Goal: Task Accomplishment & Management: Use online tool/utility

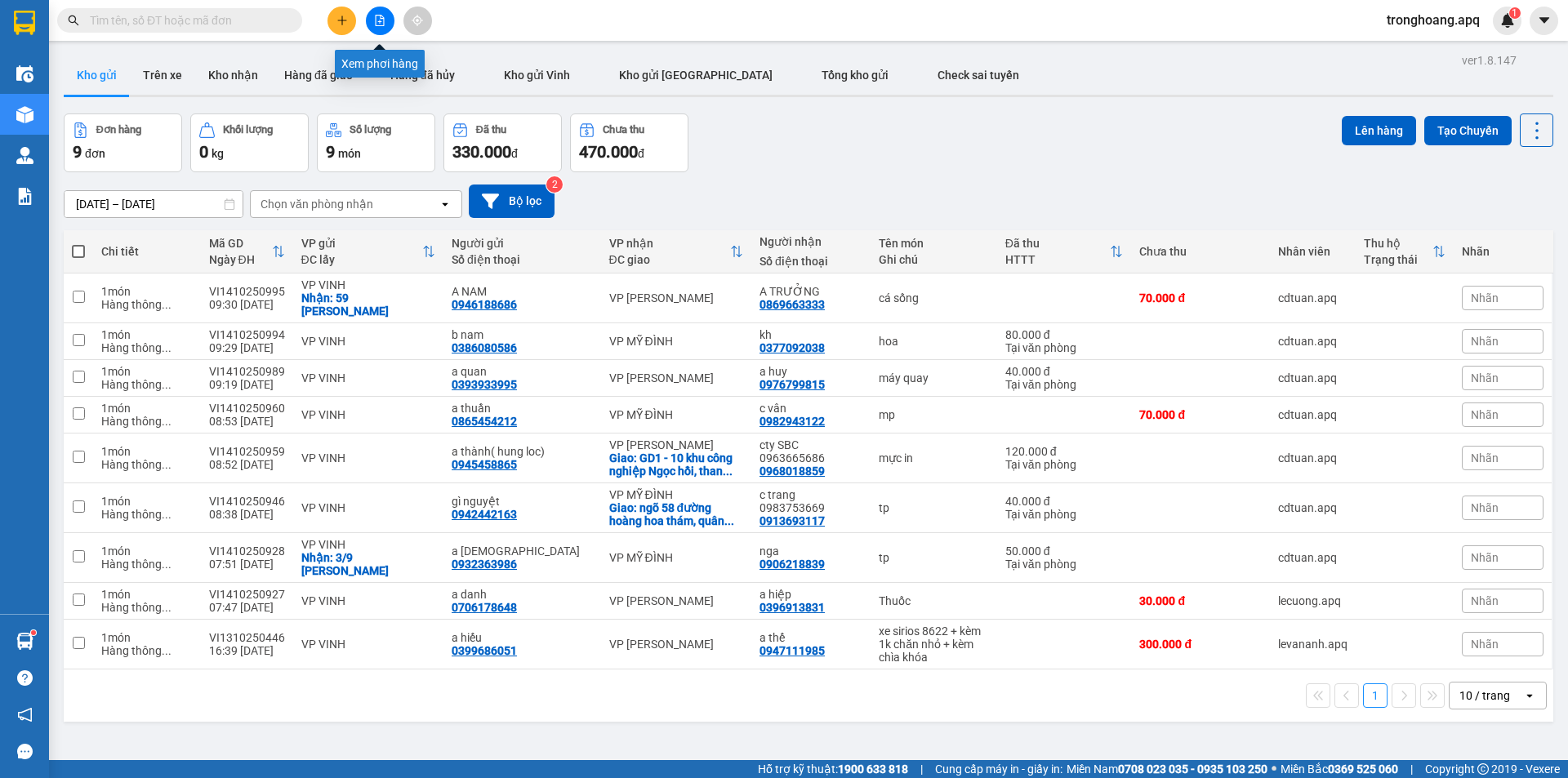
click at [379, 26] on button at bounding box center [380, 21] width 28 height 28
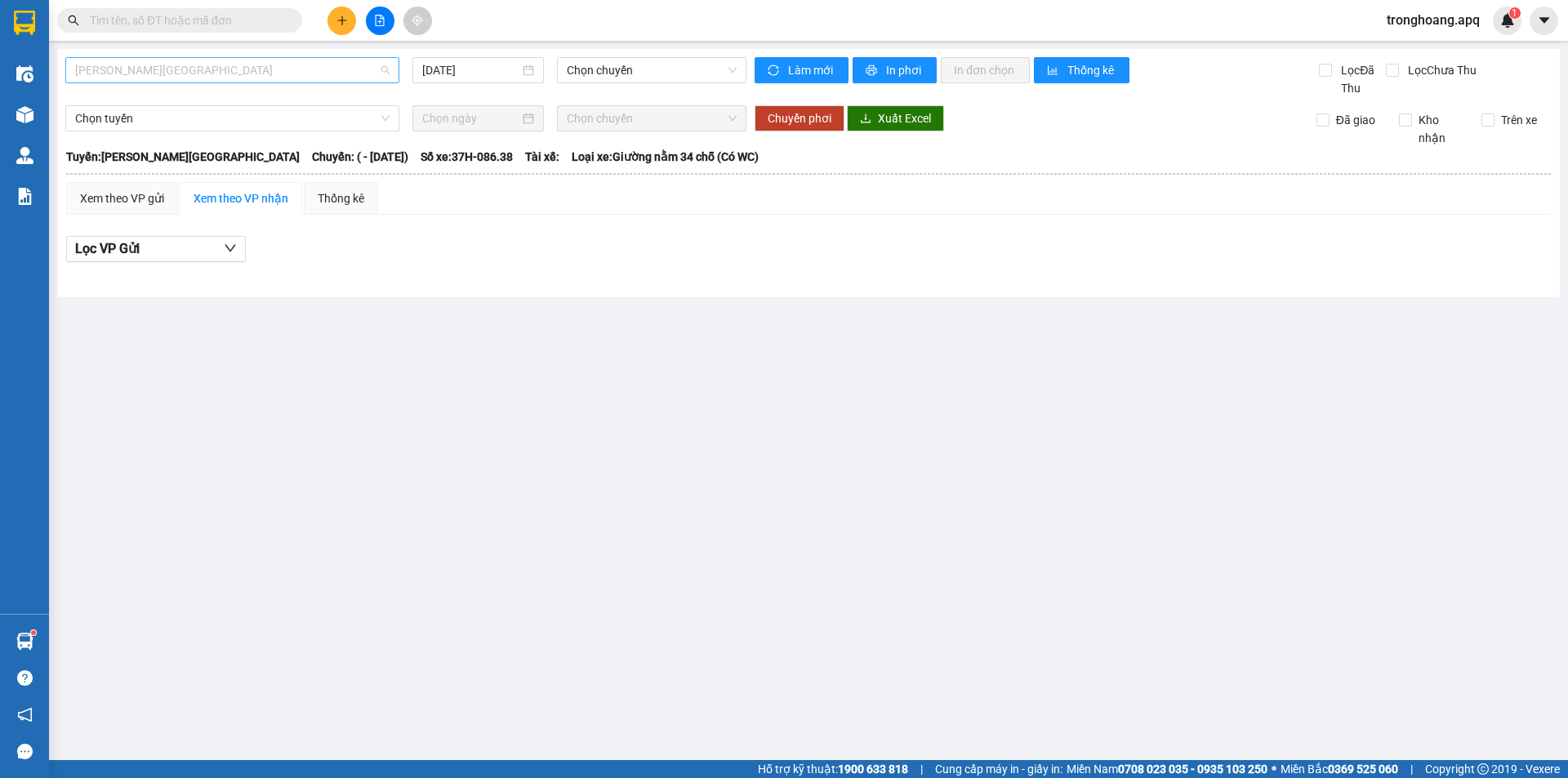
click at [223, 78] on span "[PERSON_NAME][GEOGRAPHIC_DATA]" at bounding box center [233, 70] width 314 height 25
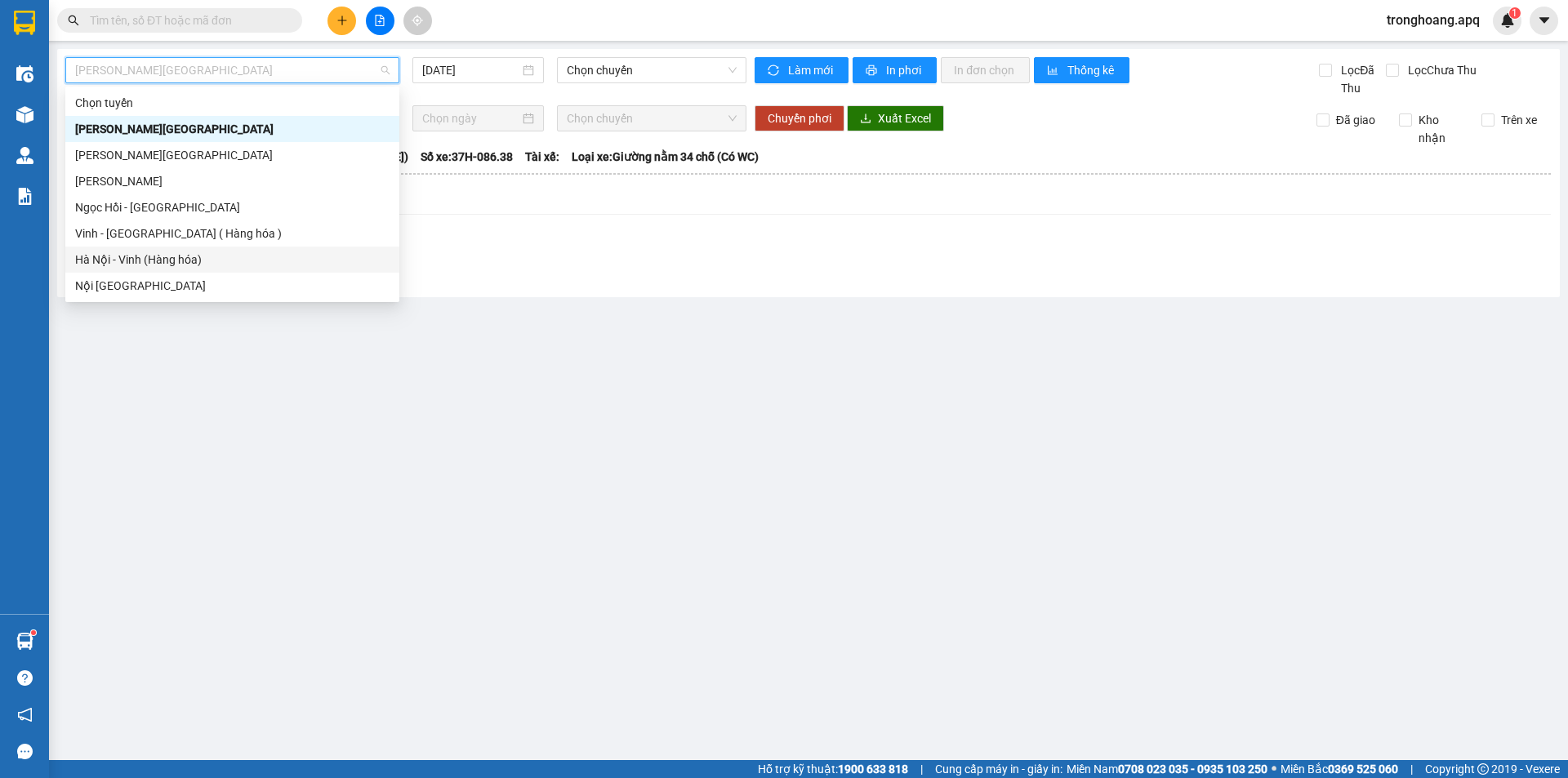
click at [204, 255] on div "Hà Nội - Vinh (Hàng hóa)" at bounding box center [233, 260] width 314 height 18
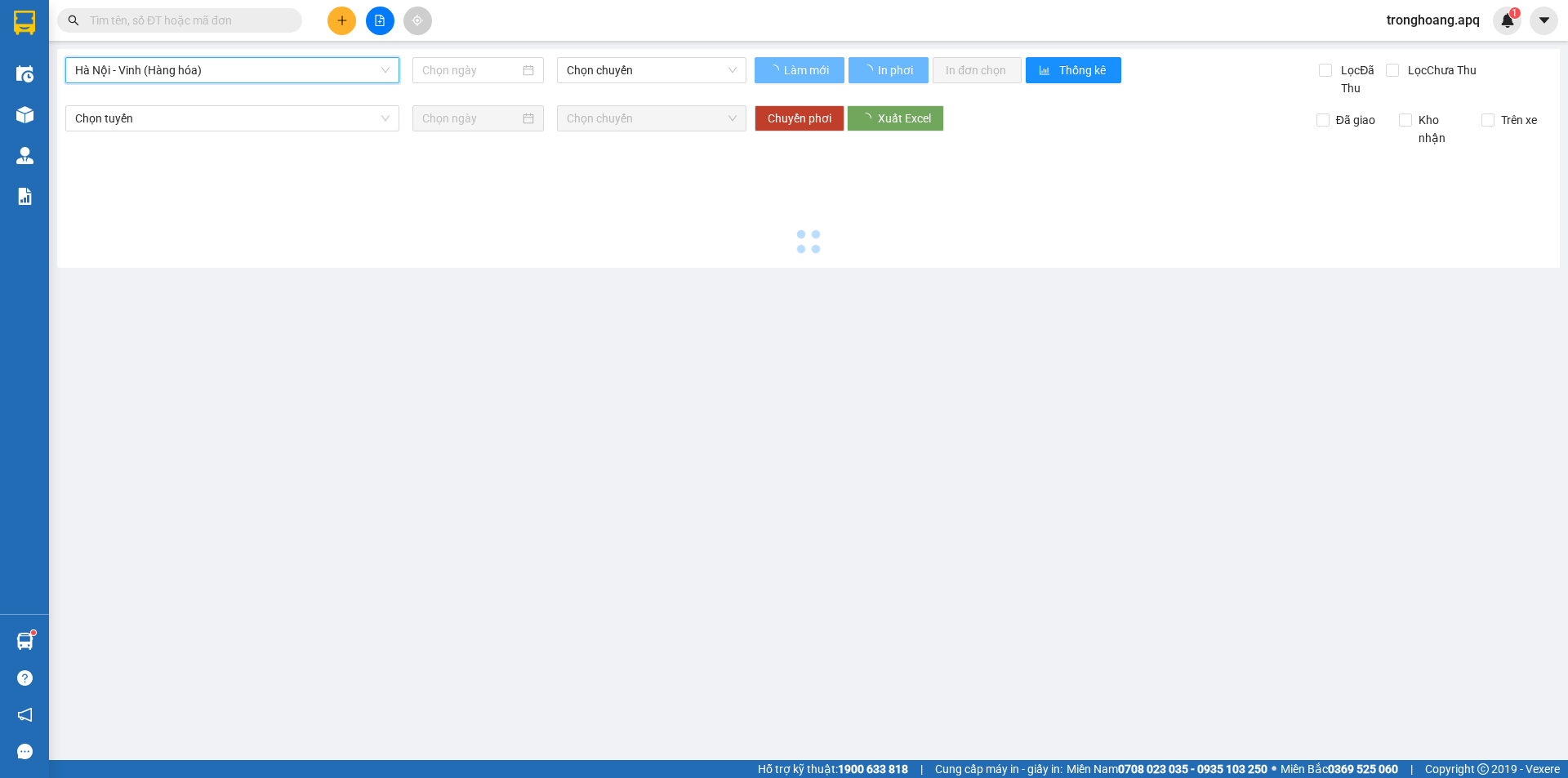
type input "[DATE]"
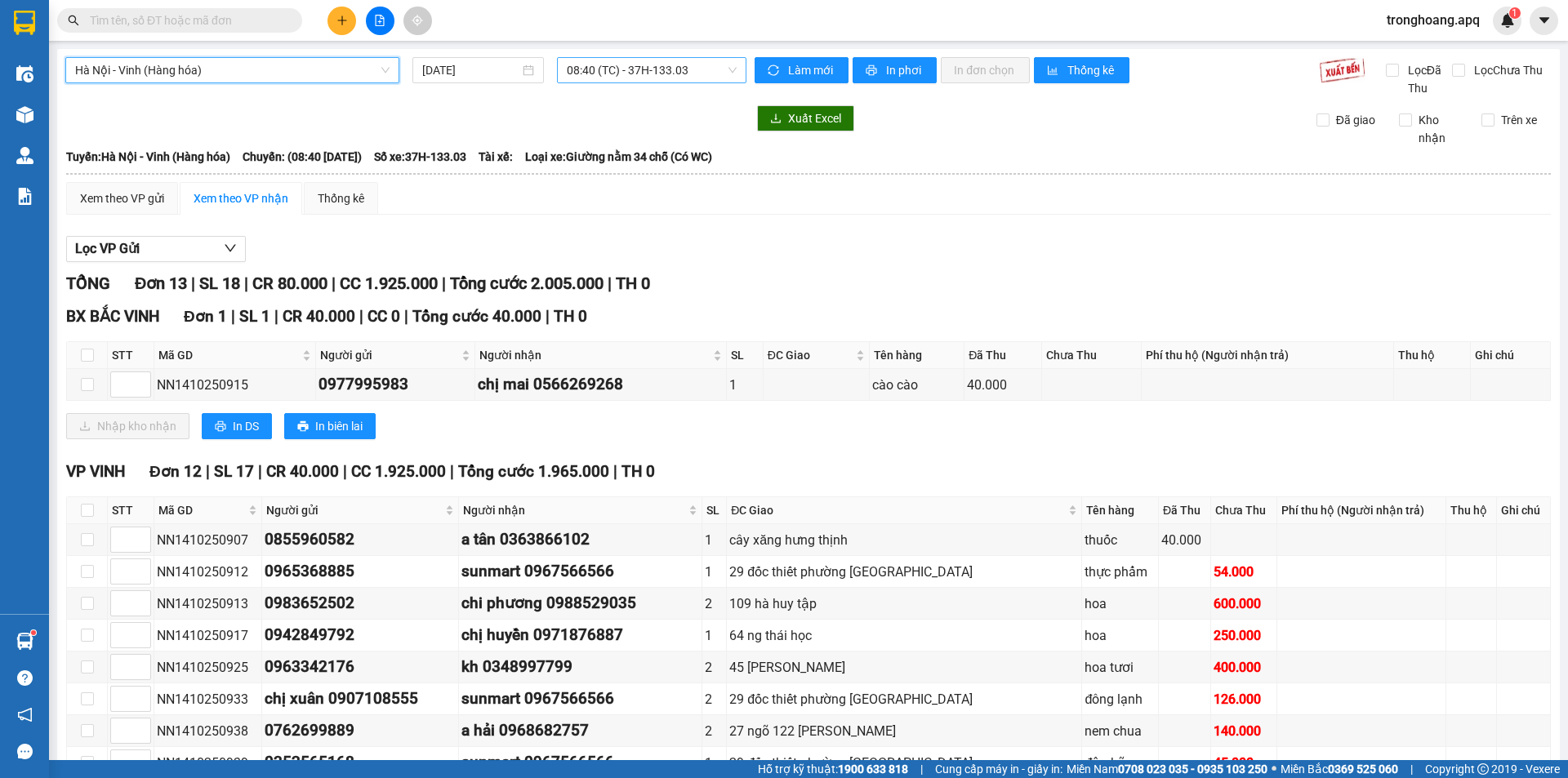
click at [614, 66] on span "08:40 (TC) - 37H-133.03" at bounding box center [652, 70] width 170 height 25
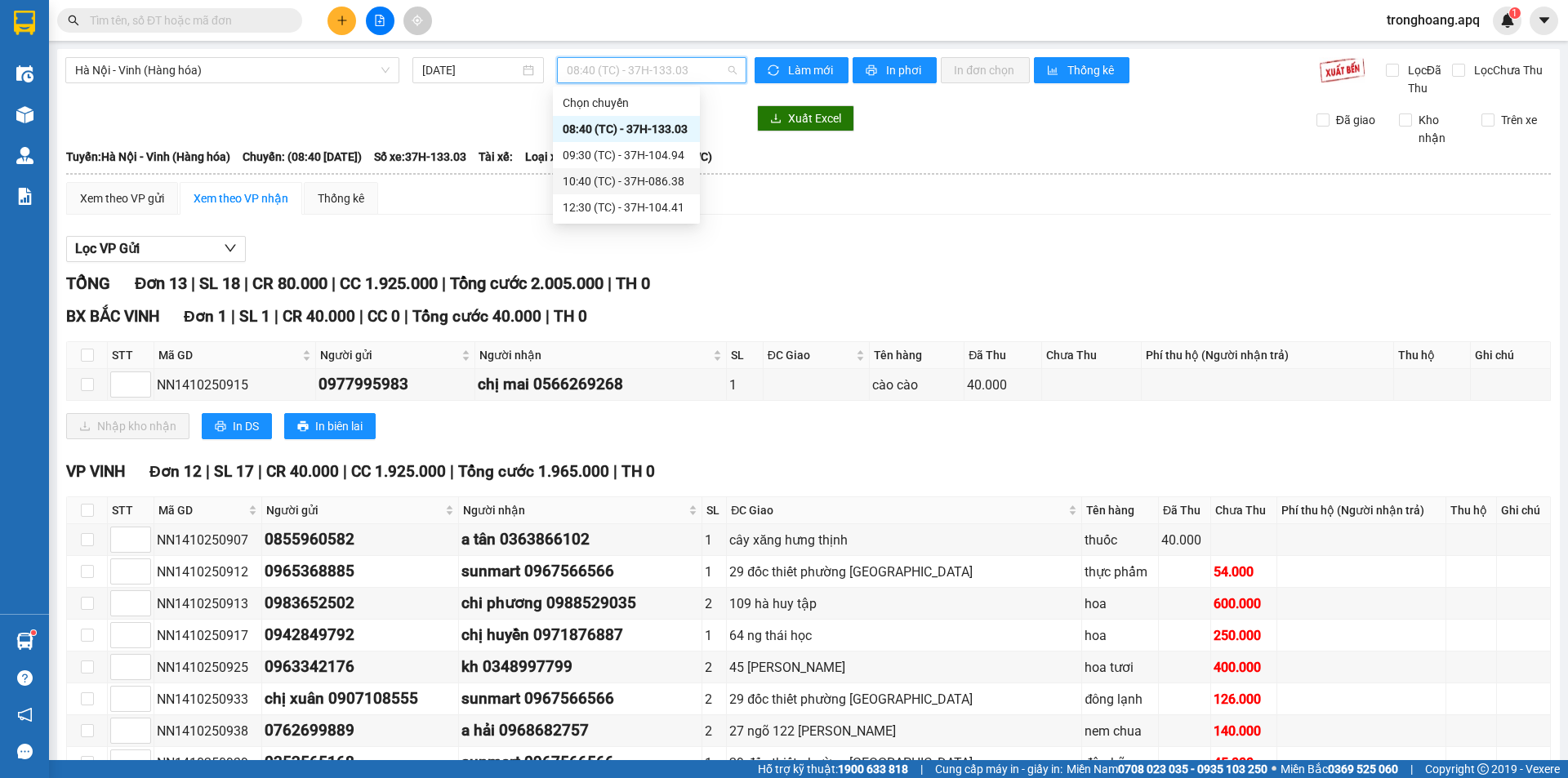
click at [619, 182] on div "10:40 (TC) - 37H-086.38" at bounding box center [626, 182] width 128 height 18
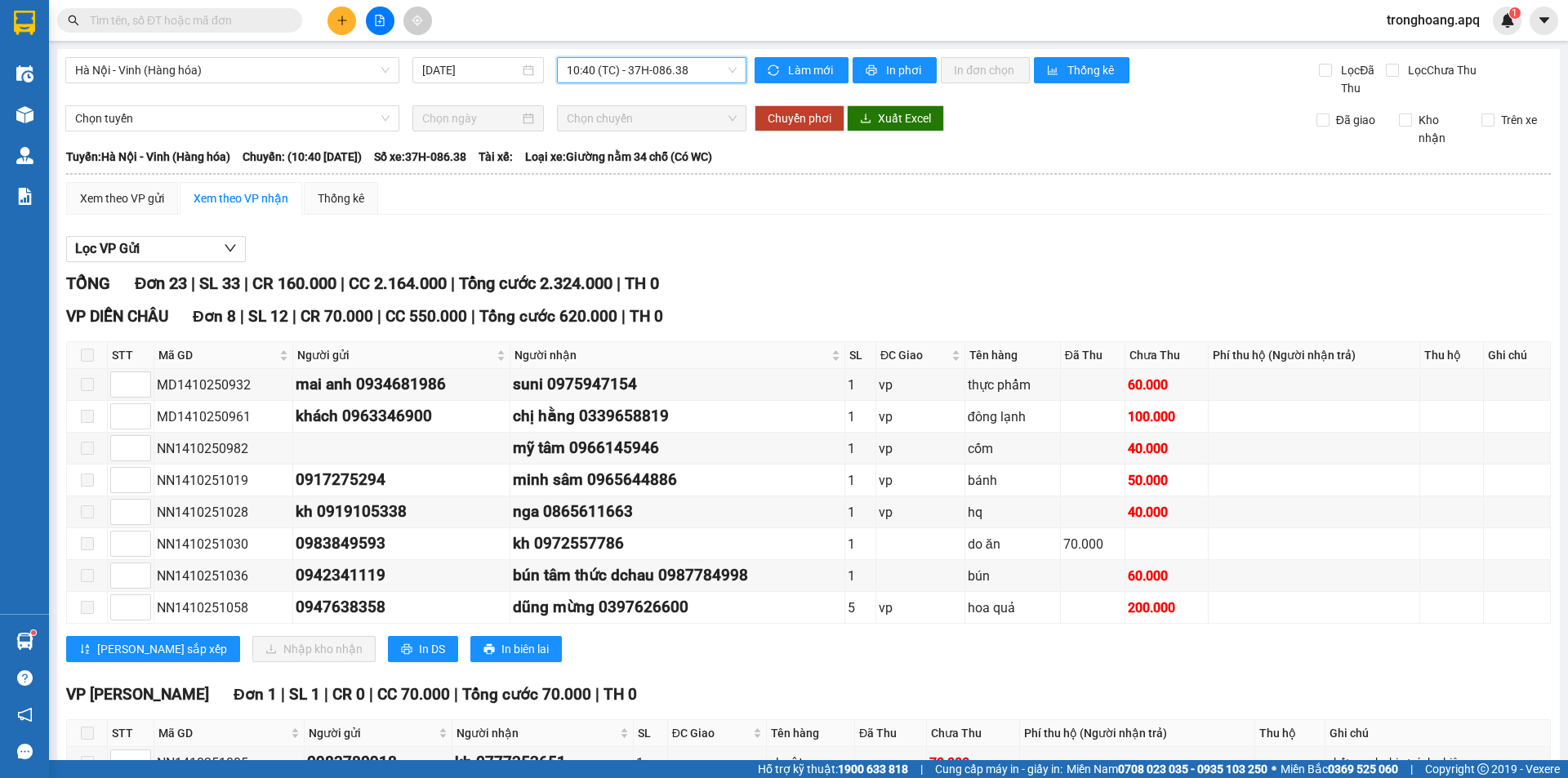
click at [607, 68] on span "10:40 (TC) - 37H-086.38" at bounding box center [652, 70] width 170 height 25
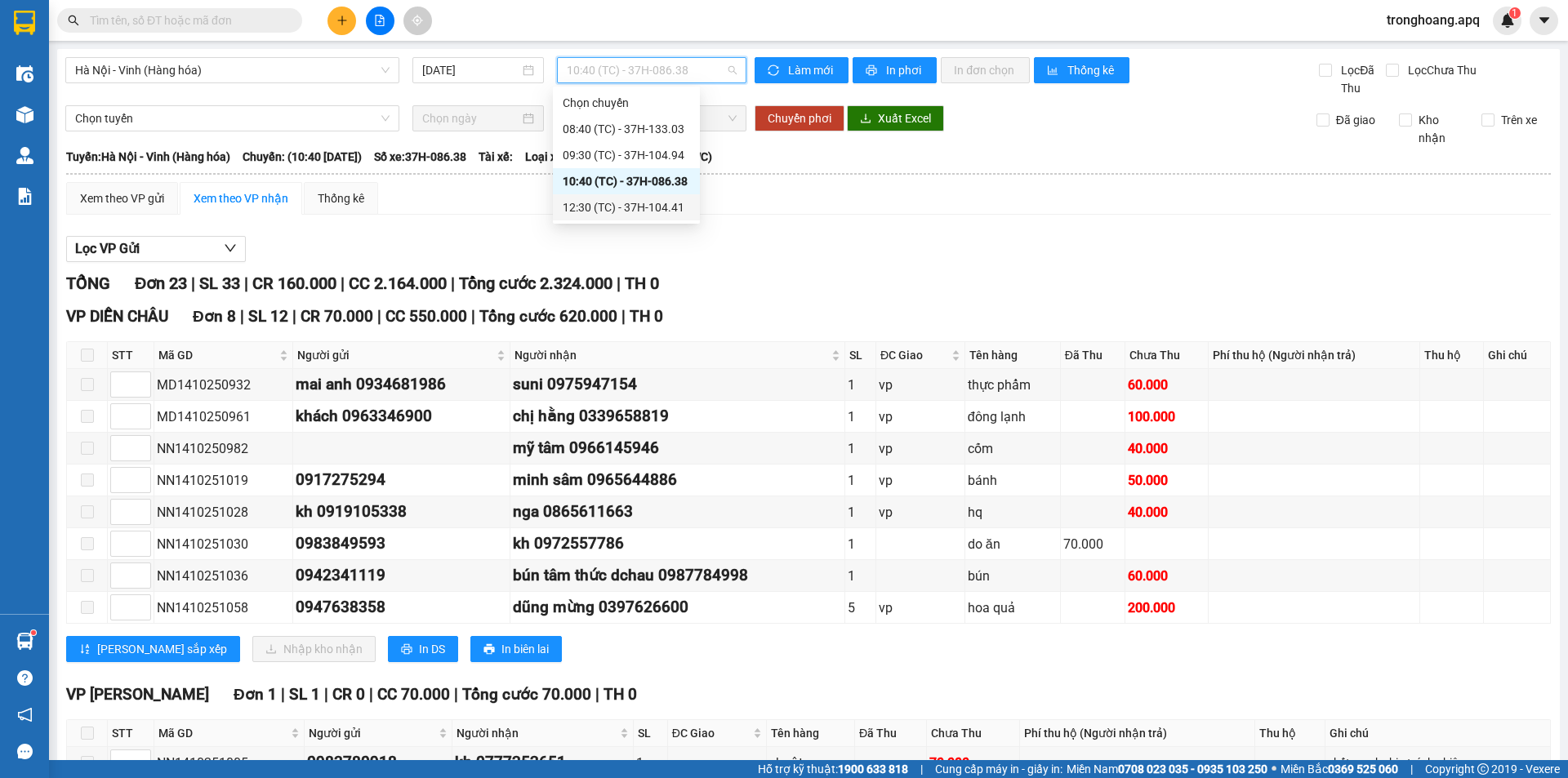
click at [643, 207] on div "12:30 (TC) - 37H-104.41" at bounding box center [626, 207] width 128 height 18
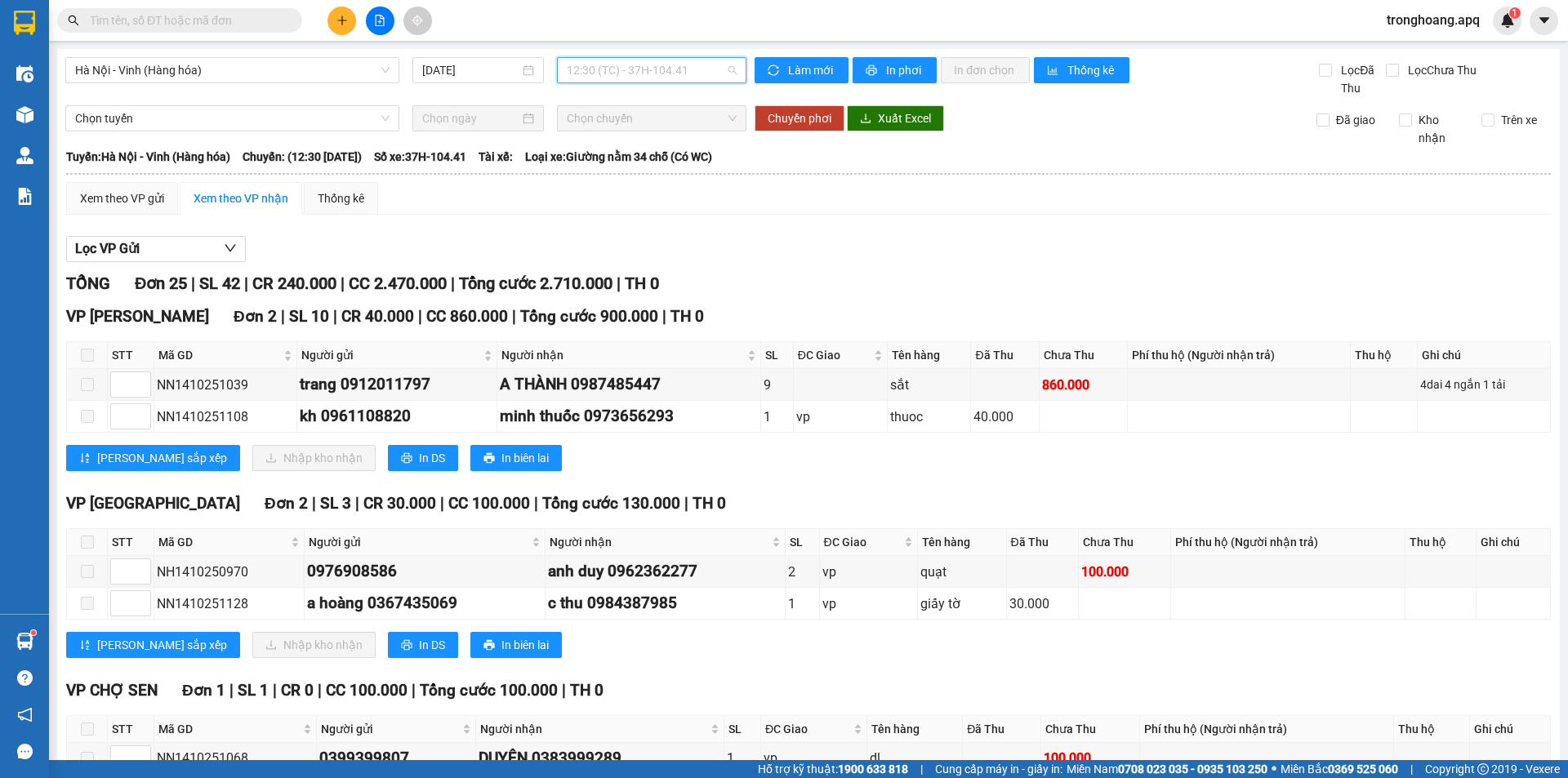
click at [631, 76] on span "12:30 (TC) - 37H-104.41" at bounding box center [652, 70] width 170 height 25
click at [646, 186] on div "10:40 (TC) - 37H-086.38" at bounding box center [626, 182] width 128 height 18
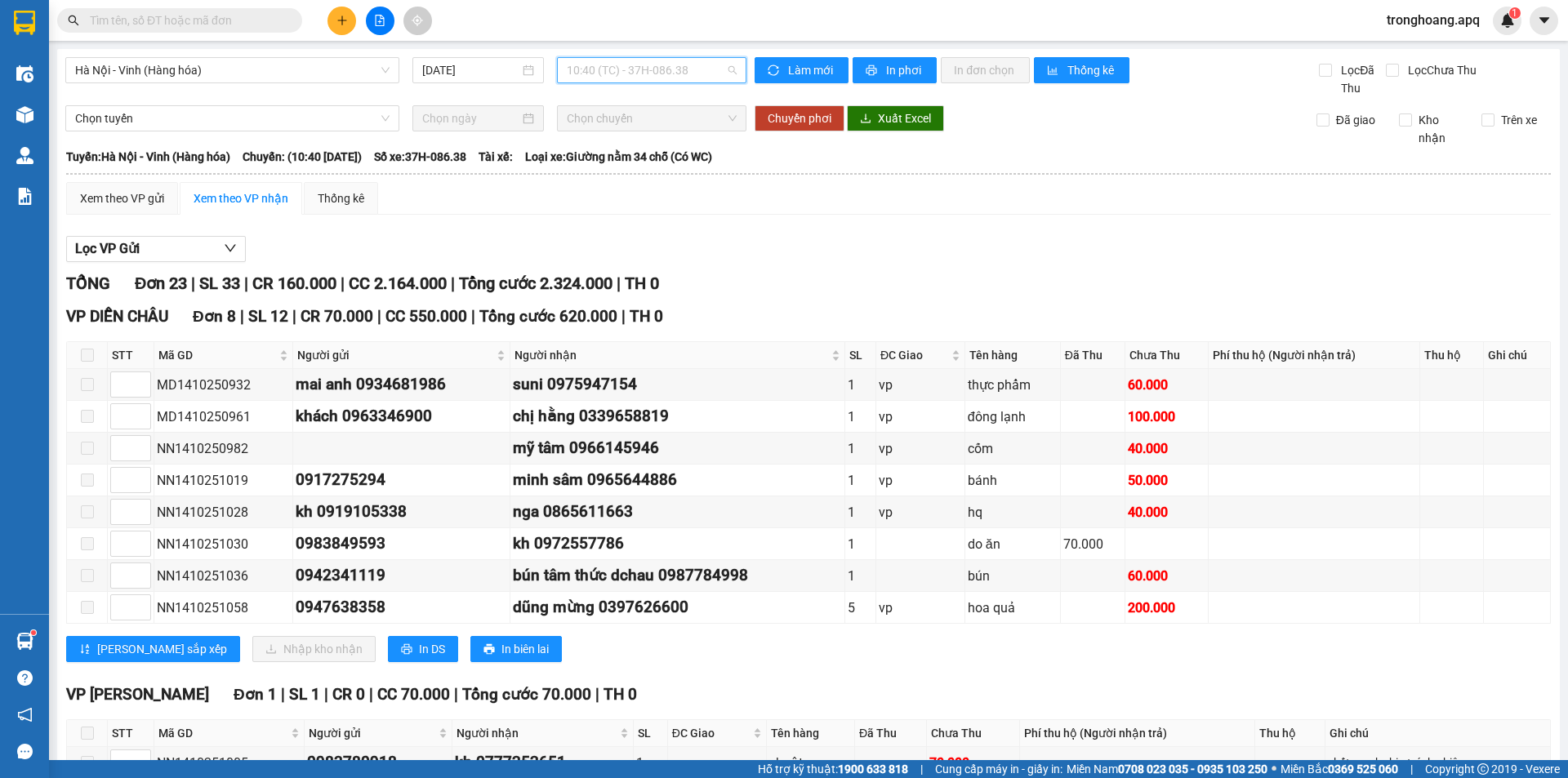
click at [610, 68] on span "10:40 (TC) - 37H-086.38" at bounding box center [652, 70] width 170 height 25
click at [620, 211] on div "12:30 (TC) - 37H-104.41" at bounding box center [626, 207] width 128 height 18
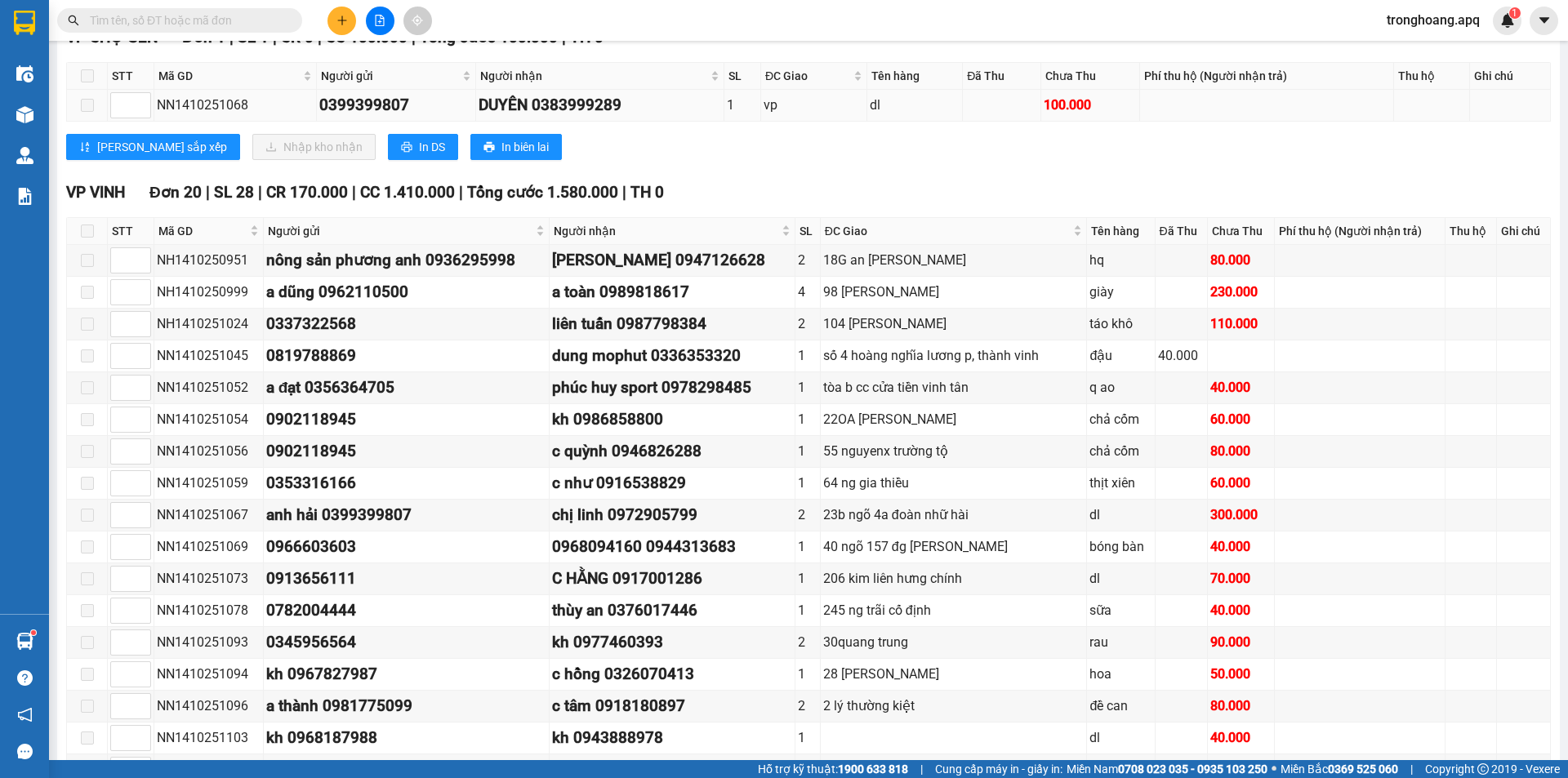
scroll to position [735, 0]
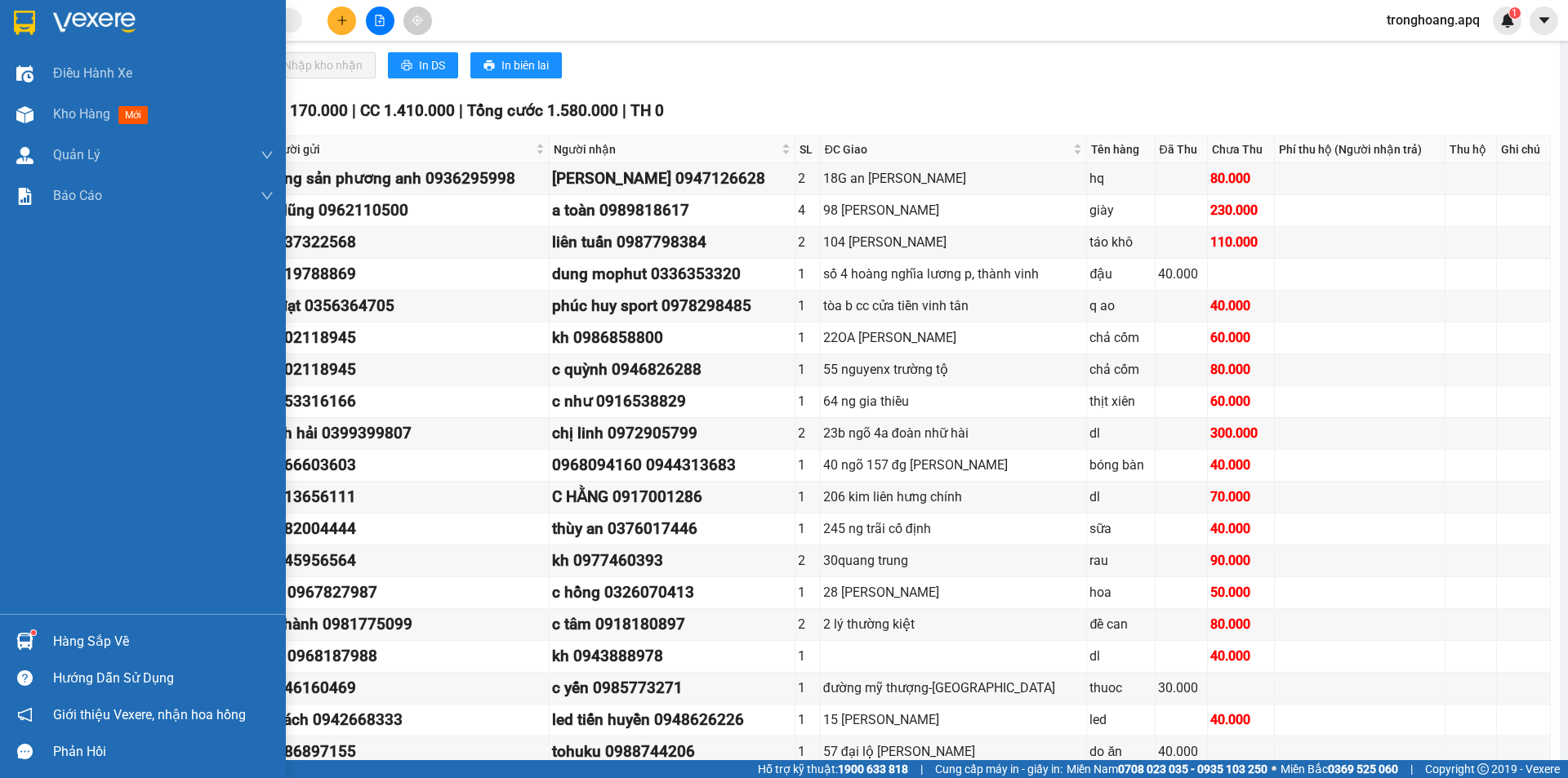
click at [103, 645] on div "Hàng sắp về" at bounding box center [163, 642] width 221 height 25
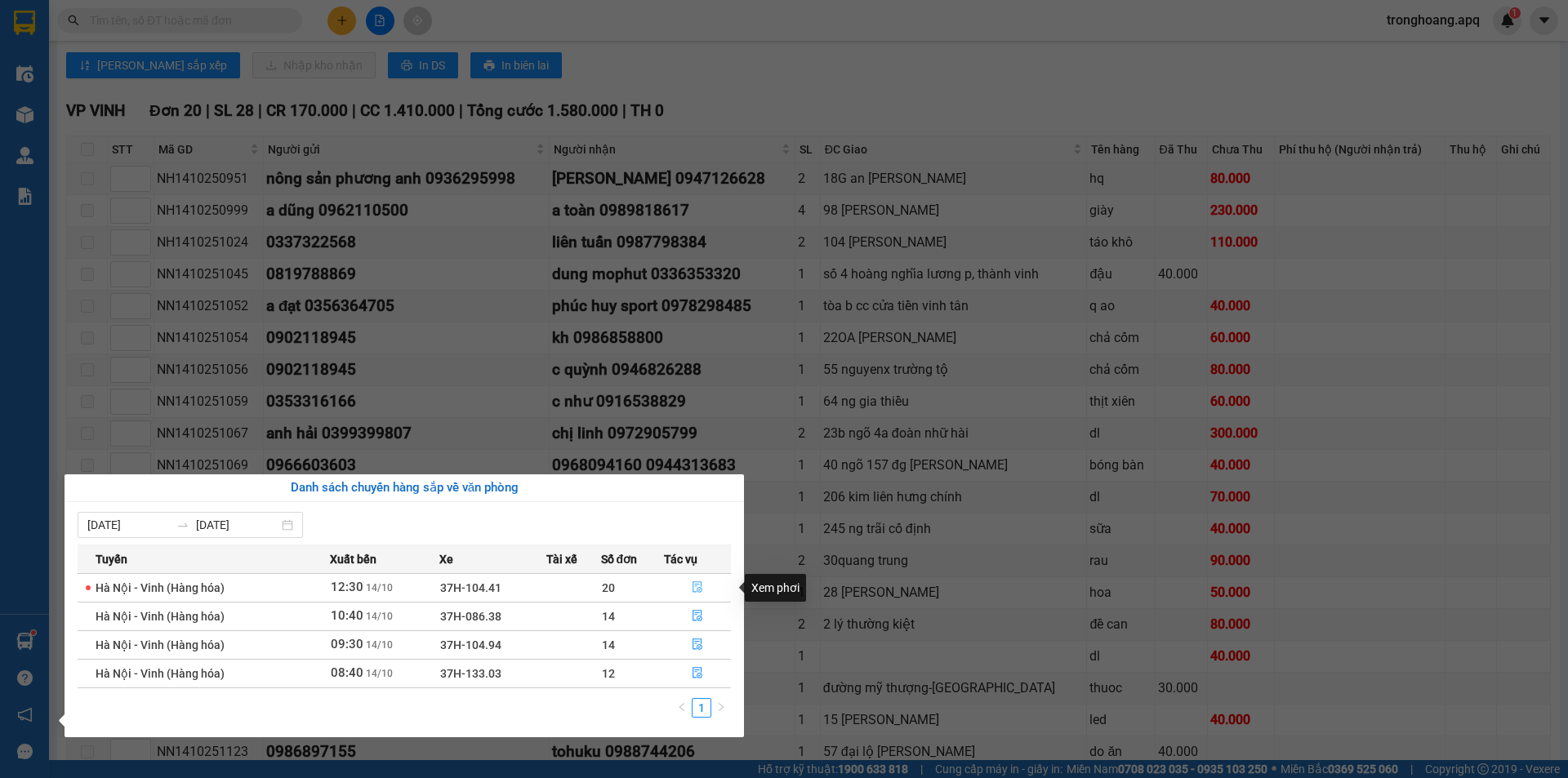
click at [701, 587] on icon "file-done" at bounding box center [698, 588] width 12 height 12
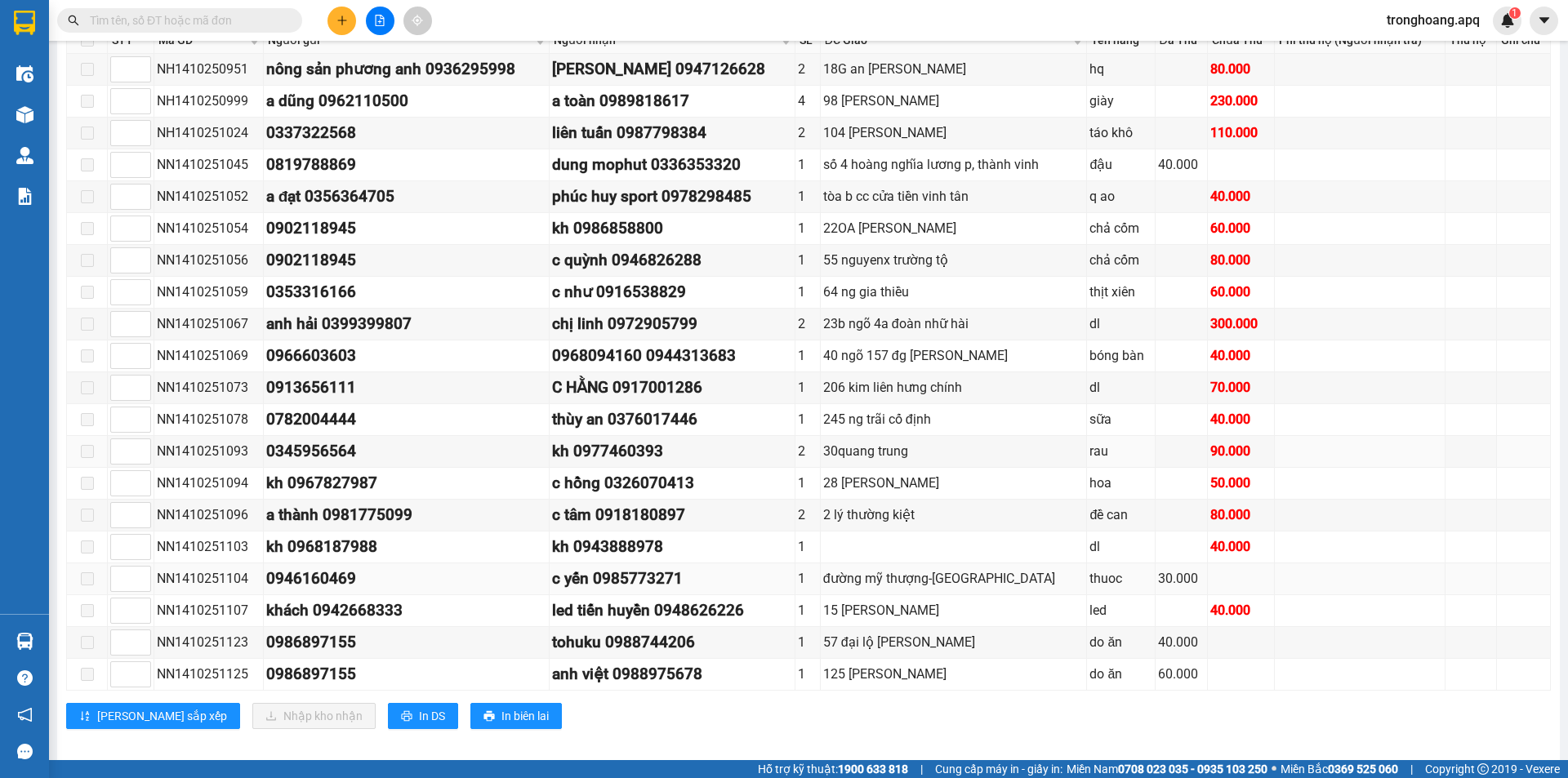
scroll to position [859, 0]
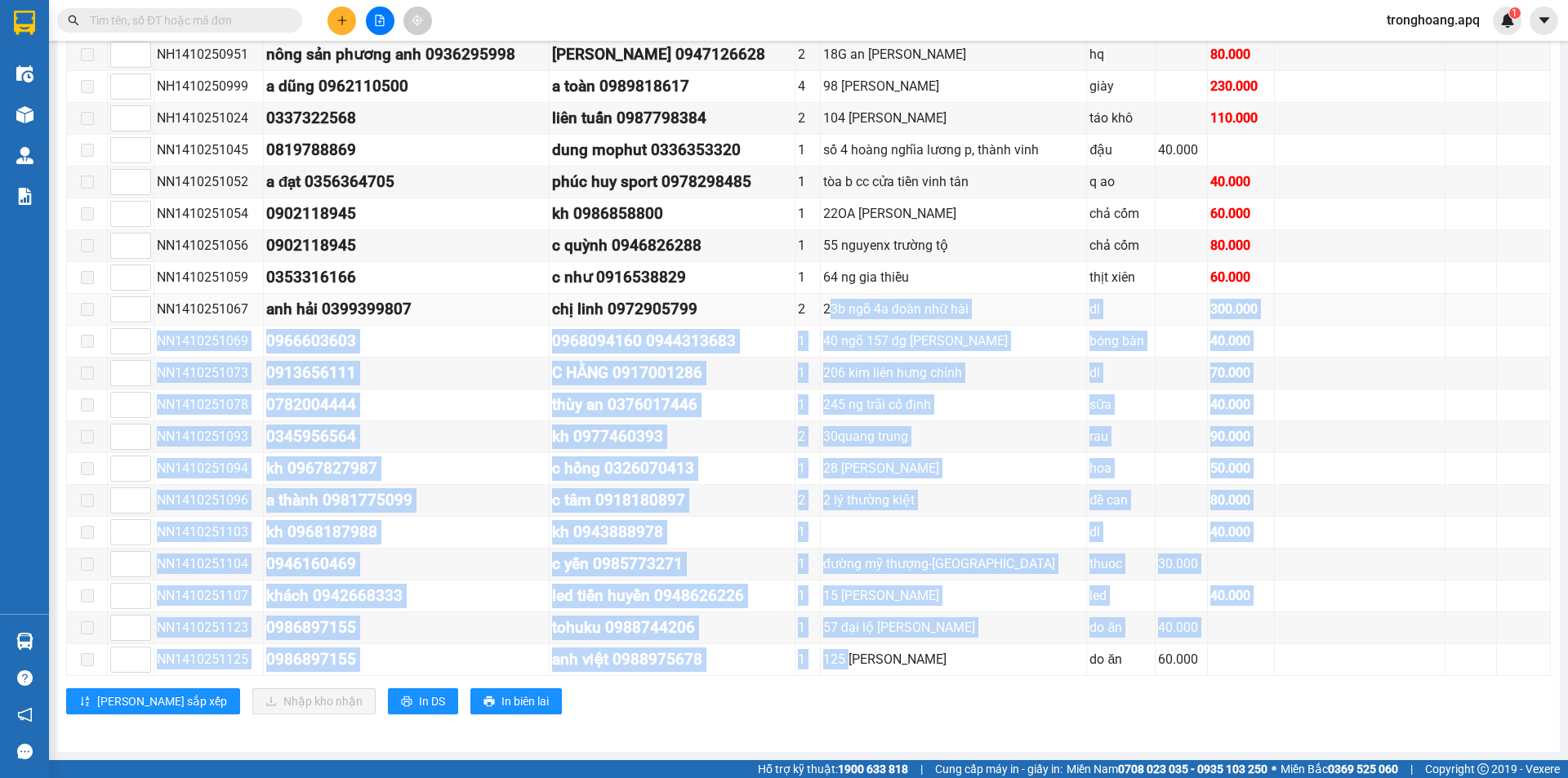
drag, startPoint x: 846, startPoint y: 667, endPoint x: 831, endPoint y: 314, distance: 353.3
click at [831, 314] on tbody "NH1410250951 nông sản phương anh 0936295998 cao lan 0947126628 2 18G an dương v…" at bounding box center [809, 357] width 1484 height 637
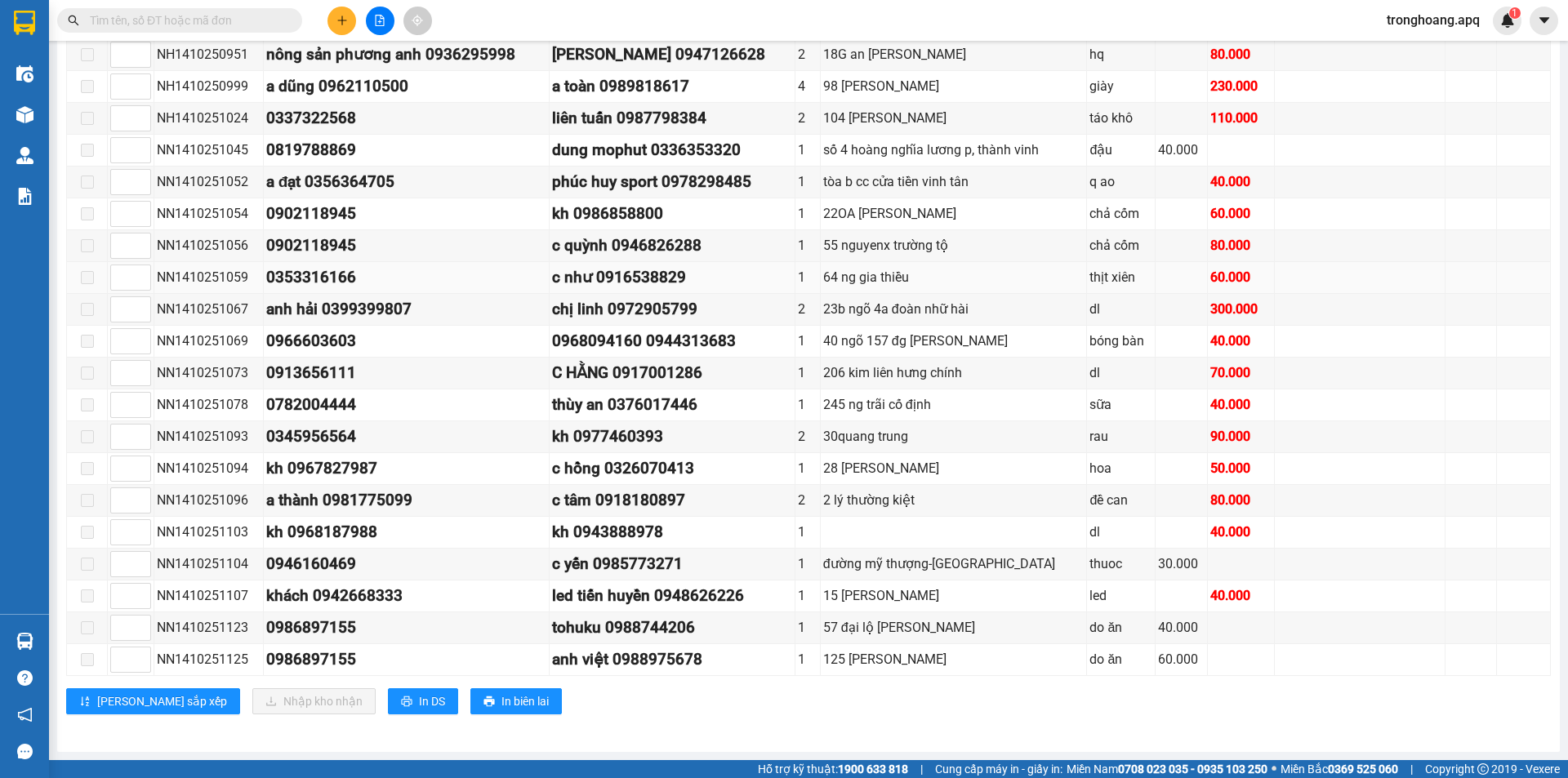
click at [840, 287] on div "64 ng gia thiều" at bounding box center [954, 277] width 261 height 21
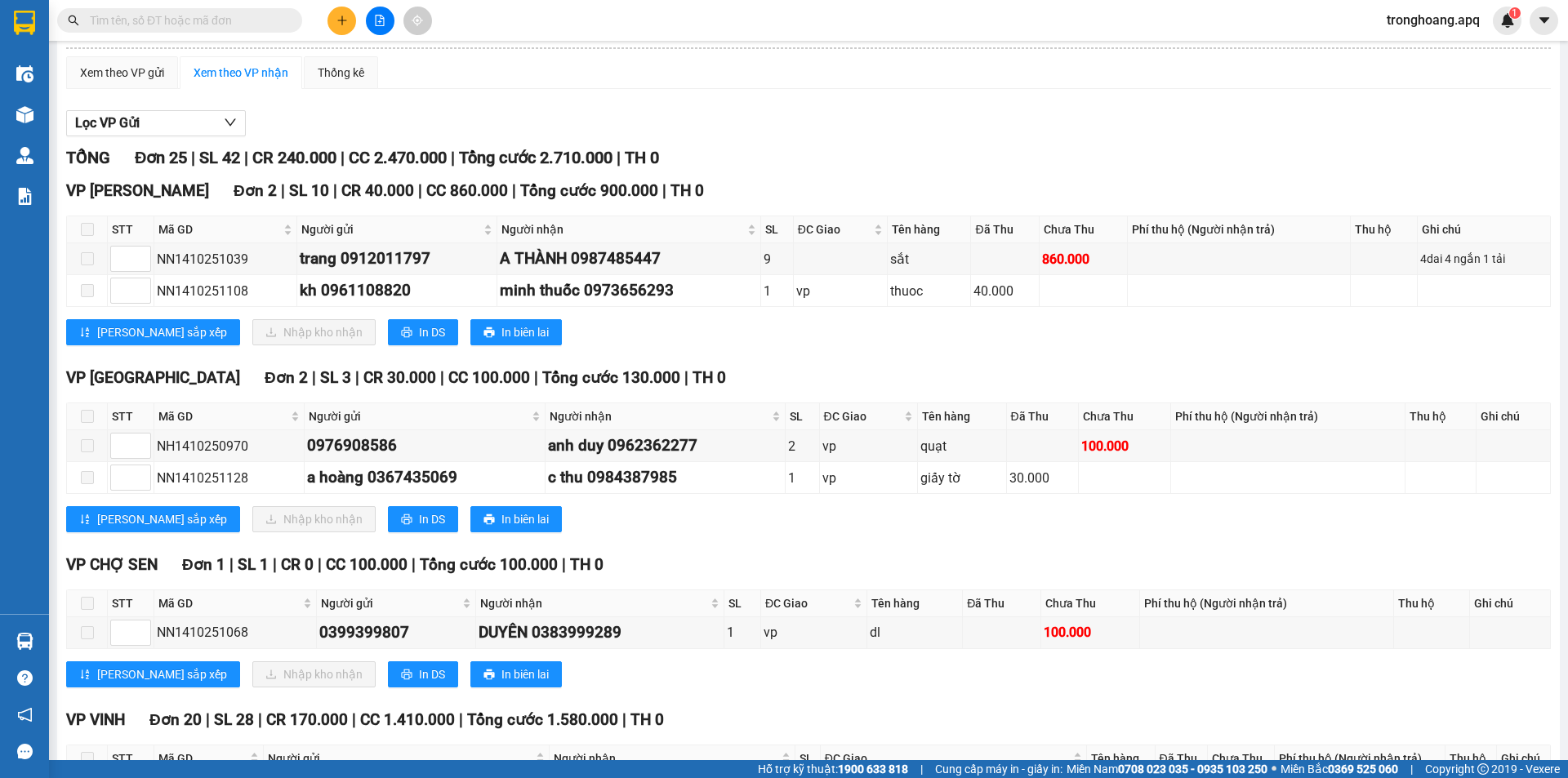
scroll to position [0, 0]
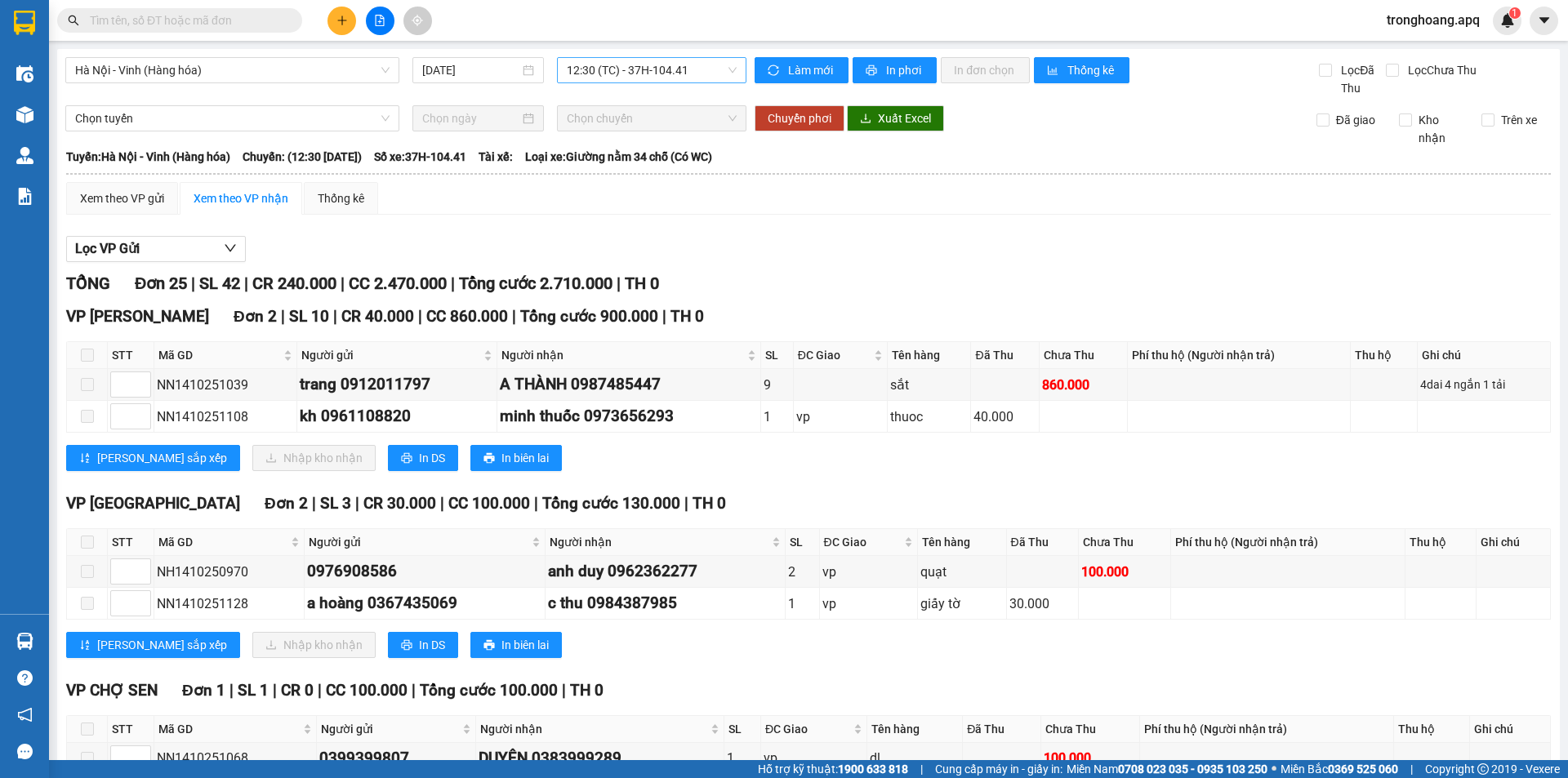
click at [579, 82] on div "12:30 (TC) - 37H-104.41" at bounding box center [652, 70] width 189 height 26
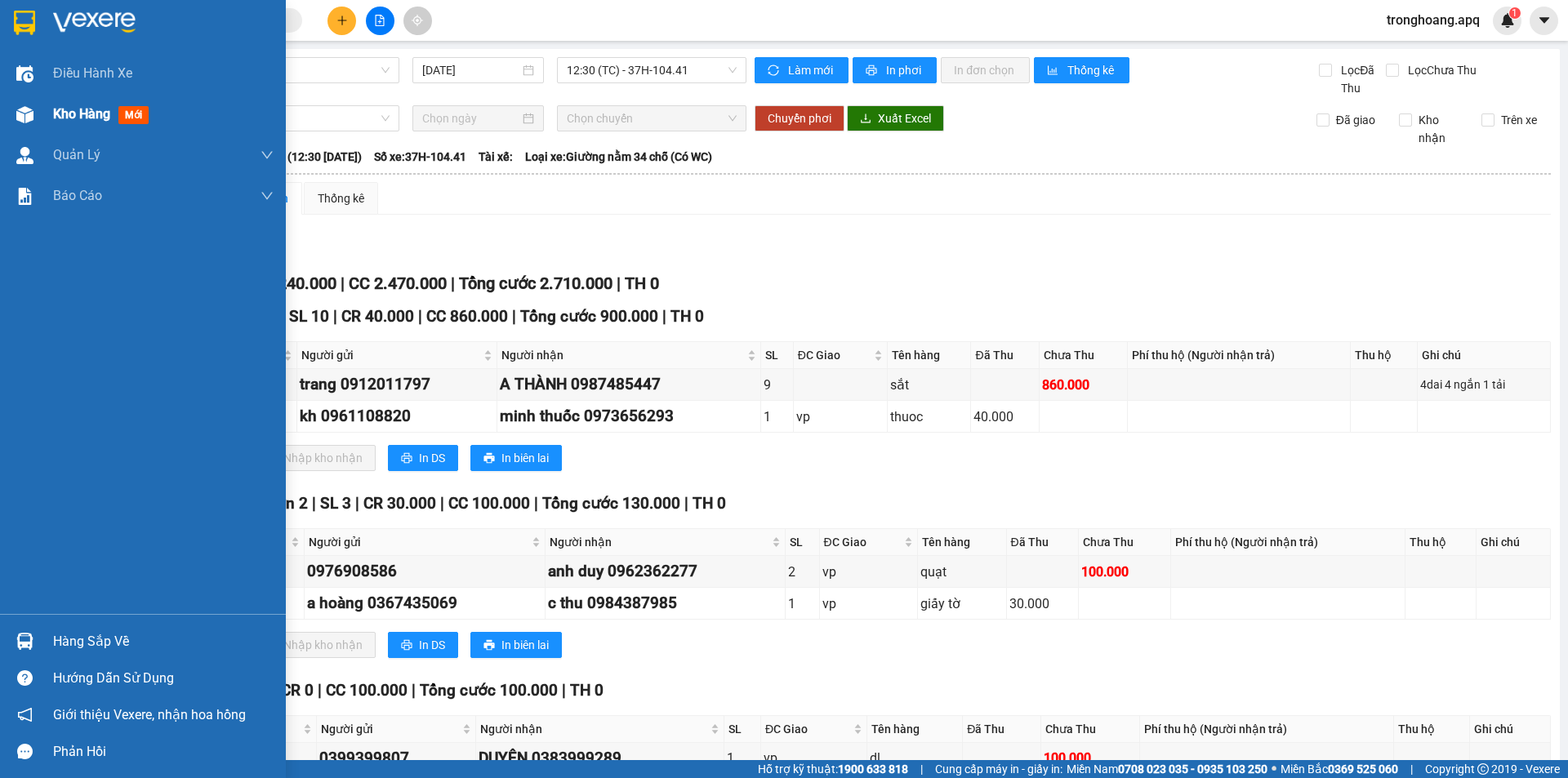
click at [40, 116] on div "Kho hàng mới" at bounding box center [142, 115] width 286 height 41
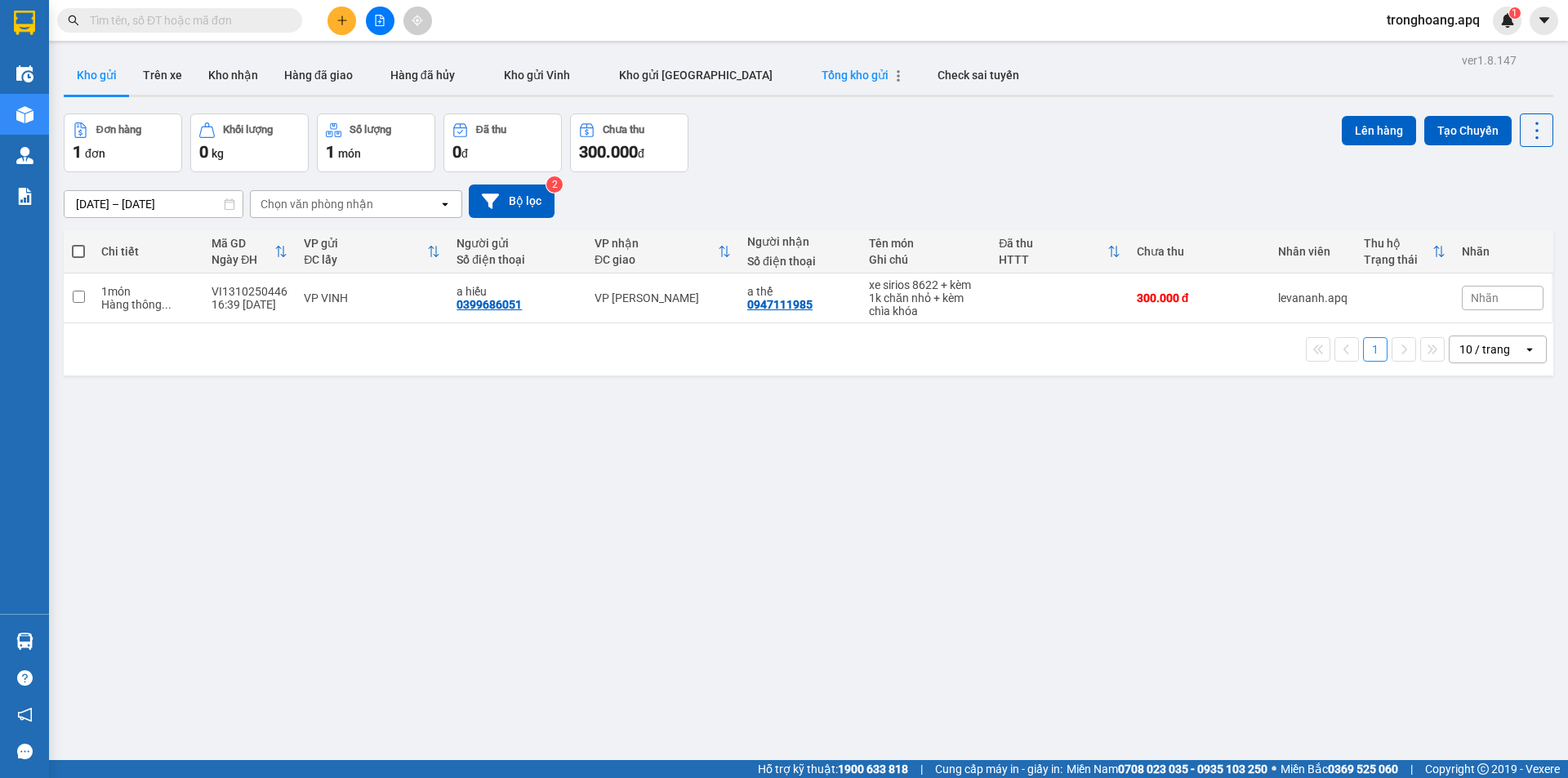
click at [821, 80] on span "Tổng kho gửi" at bounding box center [855, 75] width 67 height 13
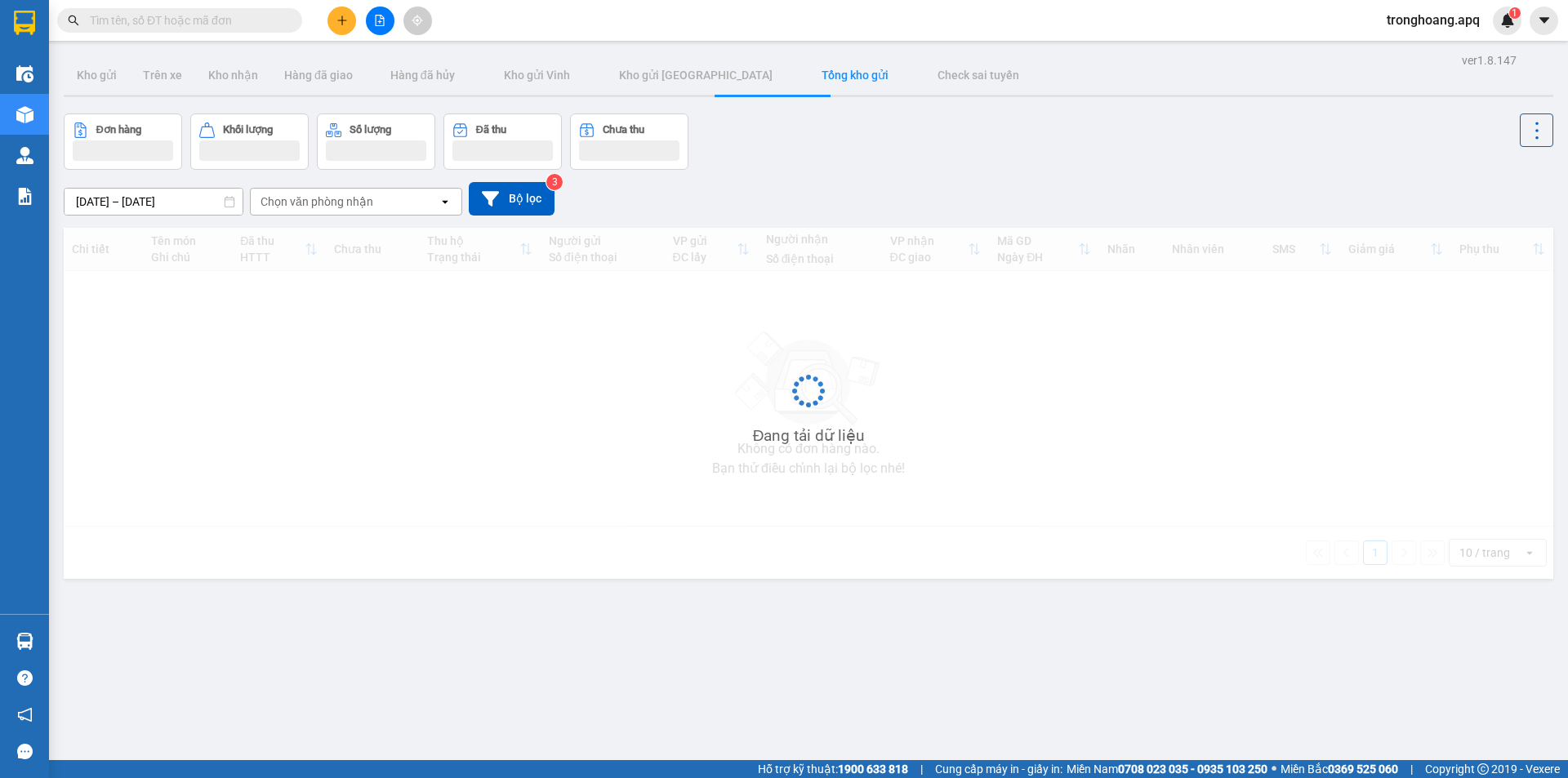
click at [911, 168] on div "Đơn hàng Khối lượng Số lượng Đã thu Chưa thu" at bounding box center [809, 141] width 1490 height 56
click at [868, 168] on div "Đơn hàng Khối lượng Số lượng Đã thu Chưa thu" at bounding box center [809, 141] width 1490 height 56
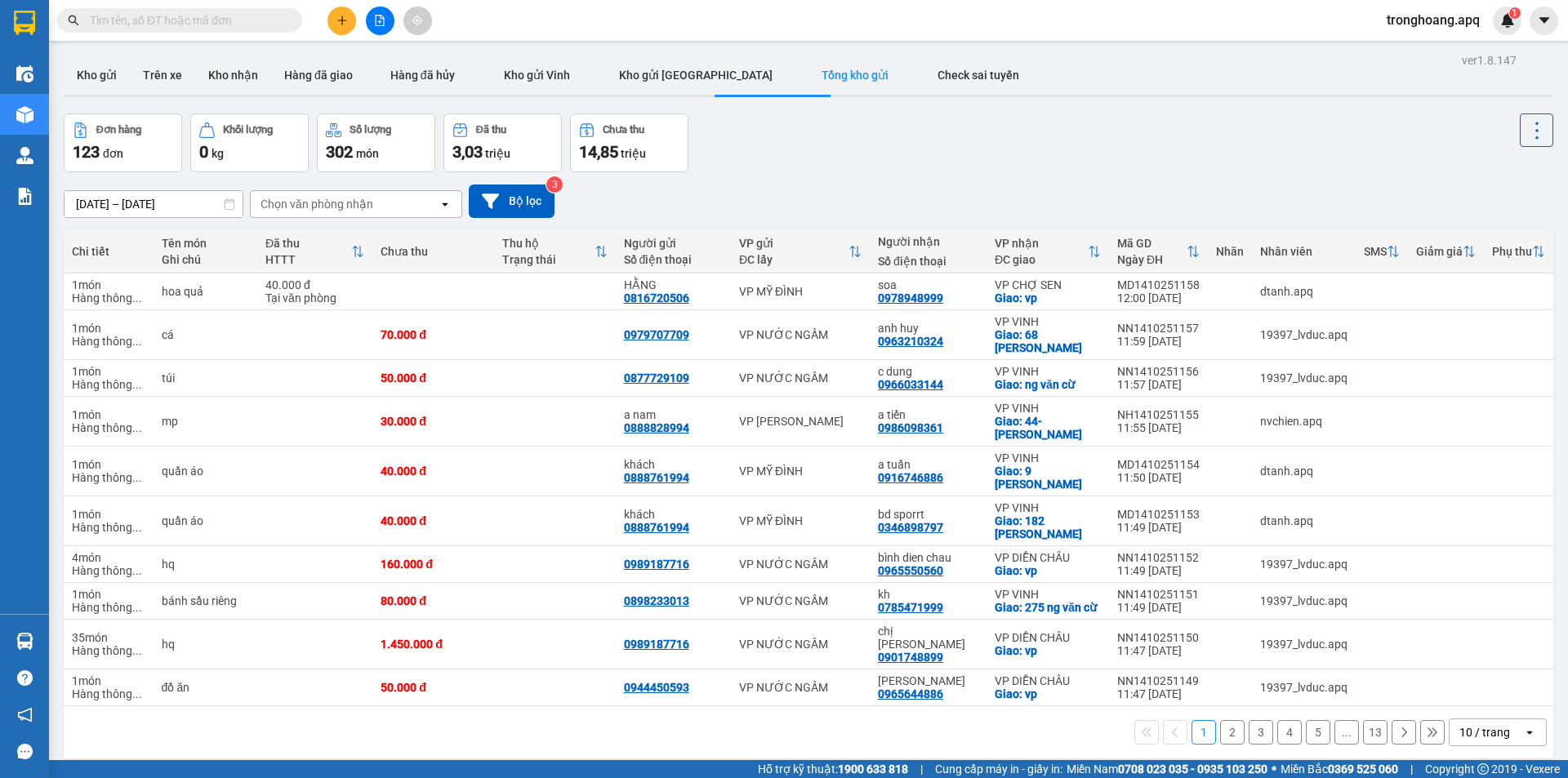
click at [1481, 724] on div "10 / trang" at bounding box center [1485, 732] width 51 height 17
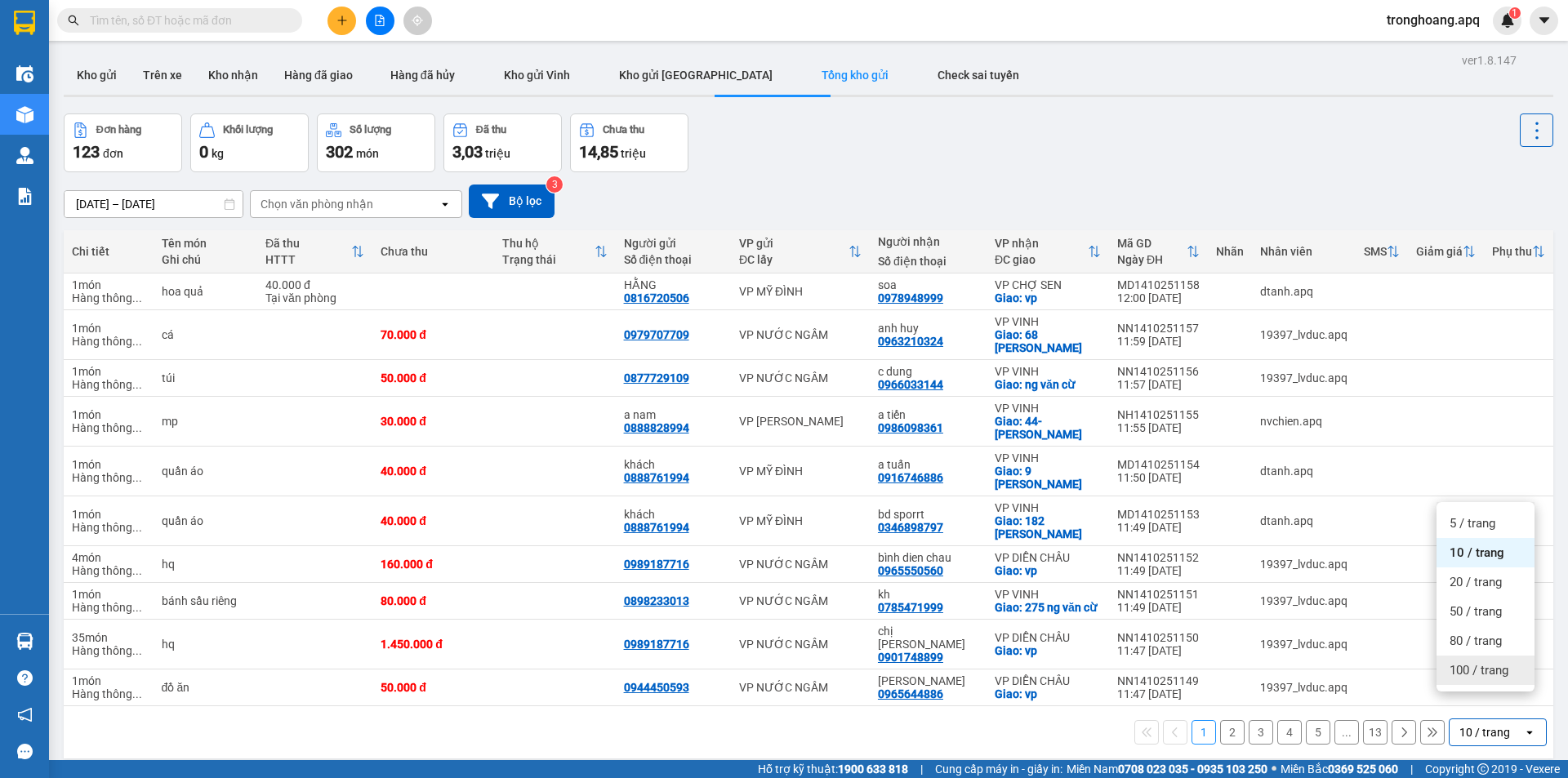
click at [1471, 666] on span "100 / trang" at bounding box center [1479, 670] width 59 height 17
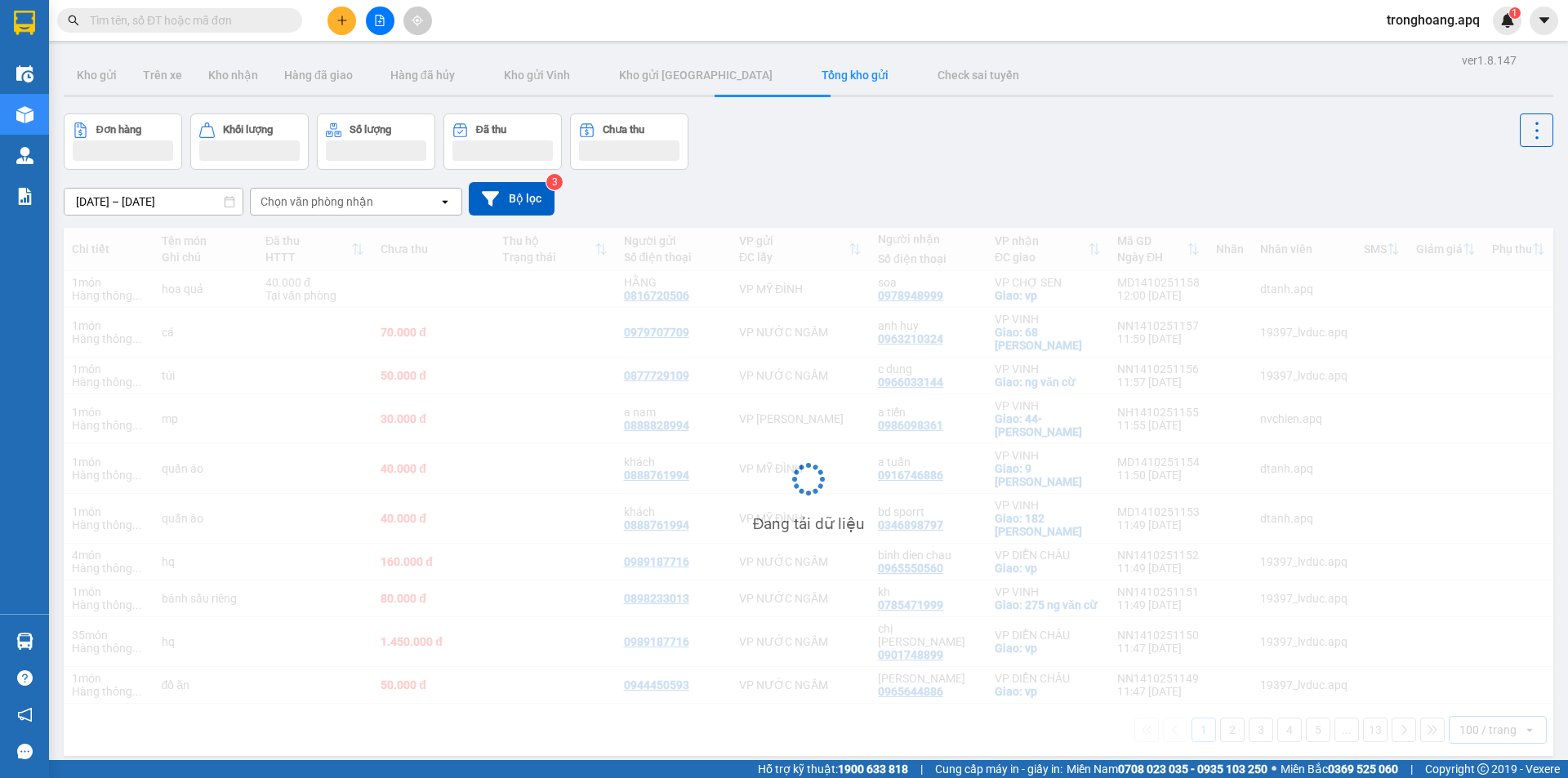
click at [806, 185] on div "[DATE] – [DATE] Press the down arrow key to interact with the calendar and sele…" at bounding box center [809, 199] width 1490 height 33
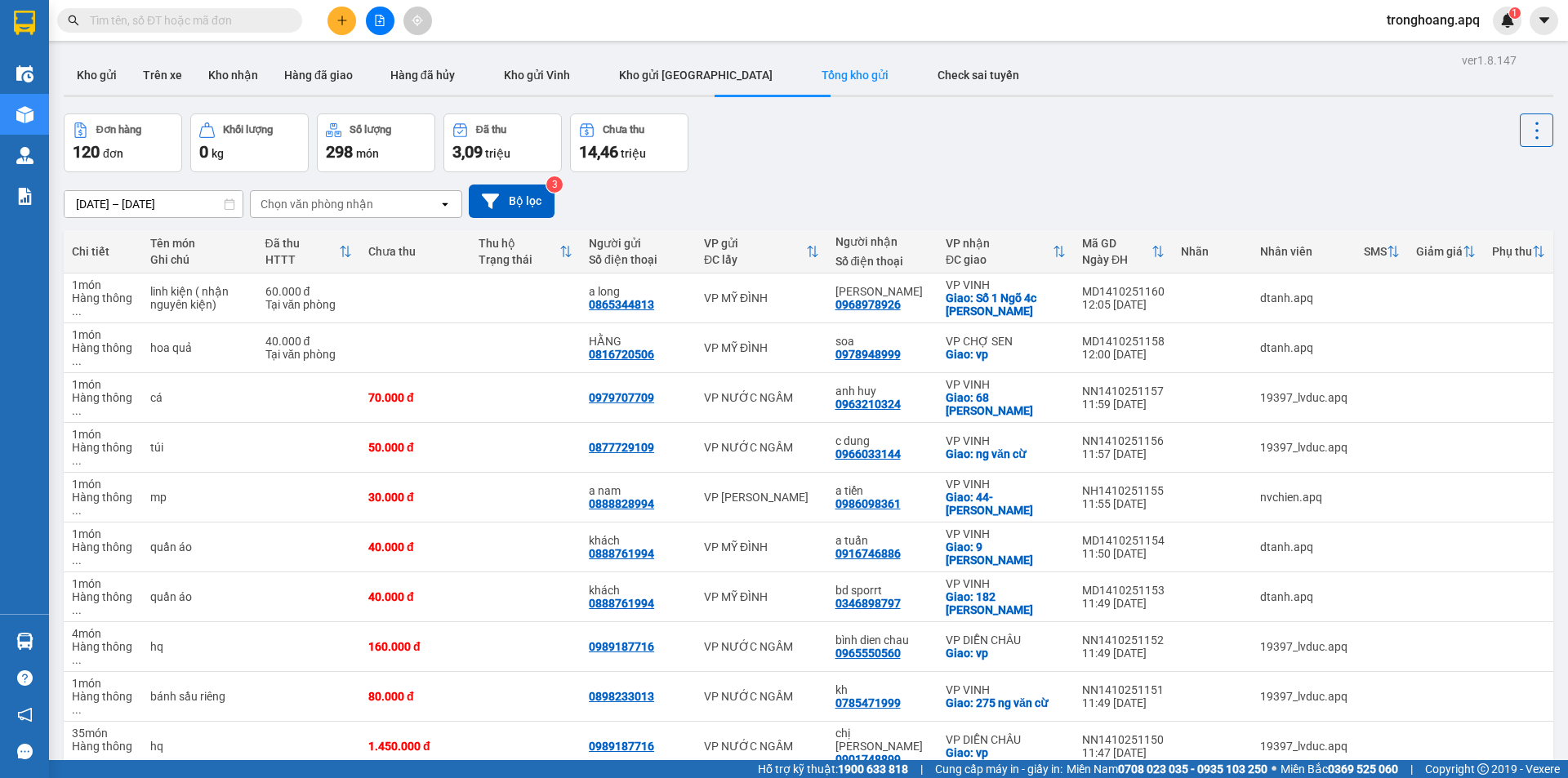
drag, startPoint x: 798, startPoint y: 164, endPoint x: 717, endPoint y: 143, distance: 83.7
click at [801, 162] on div "Đơn hàng 120 đơn Khối lượng 0 kg Số lượng 298 món Đã thu 3,09 triệu Chưa thu 14…" at bounding box center [809, 143] width 1490 height 59
click at [236, 79] on button "Kho nhận" at bounding box center [233, 76] width 76 height 39
type input "[DATE] – [DATE]"
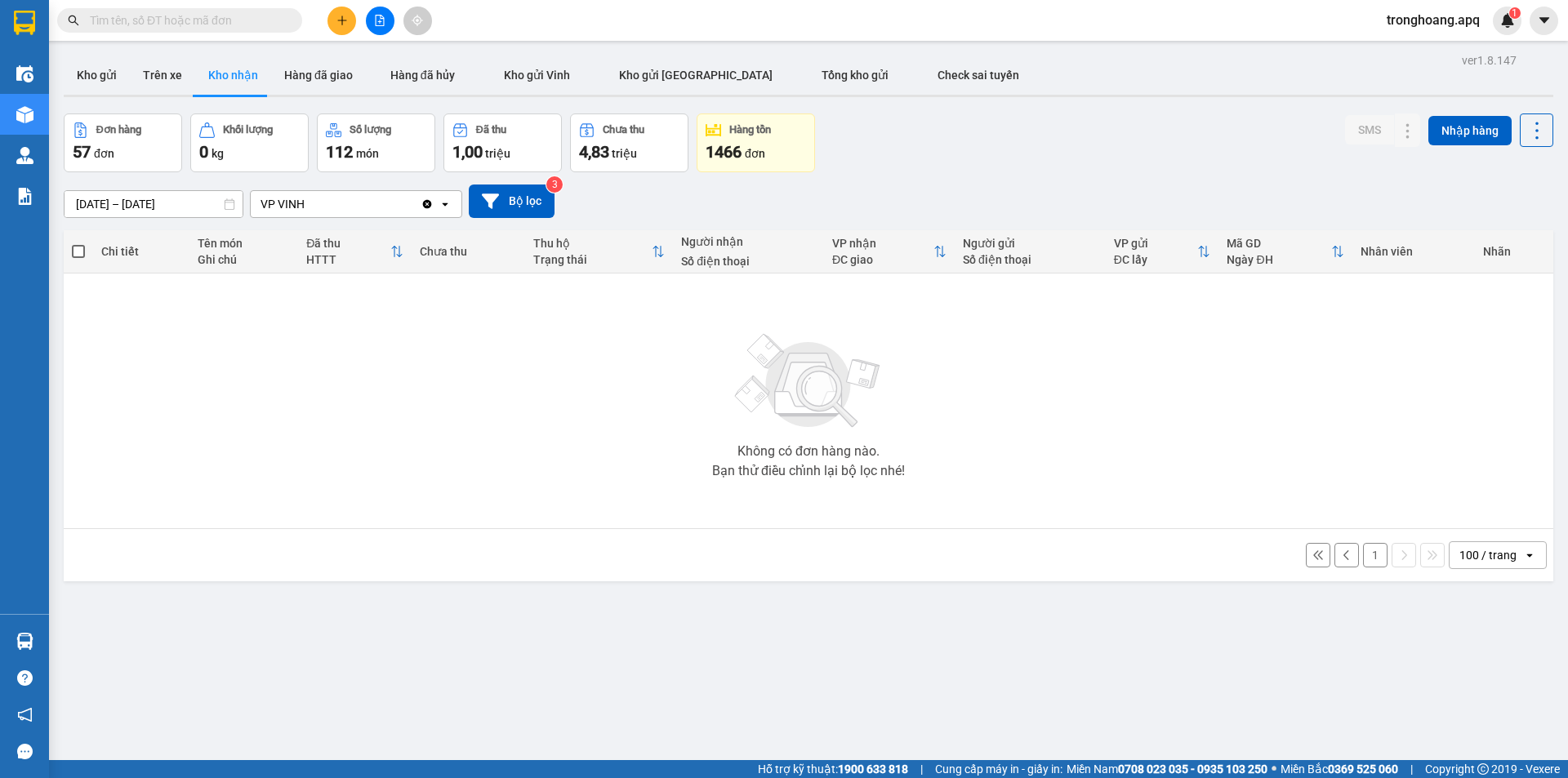
click at [879, 195] on div "[DATE] – [DATE] Press the down arrow key to interact with the calendar and sele…" at bounding box center [809, 201] width 1490 height 33
click at [1481, 566] on div "100 / trang" at bounding box center [1486, 555] width 74 height 26
click at [1487, 743] on span "100 / trang" at bounding box center [1480, 736] width 62 height 17
click at [100, 76] on button "Kho gửi" at bounding box center [96, 76] width 66 height 39
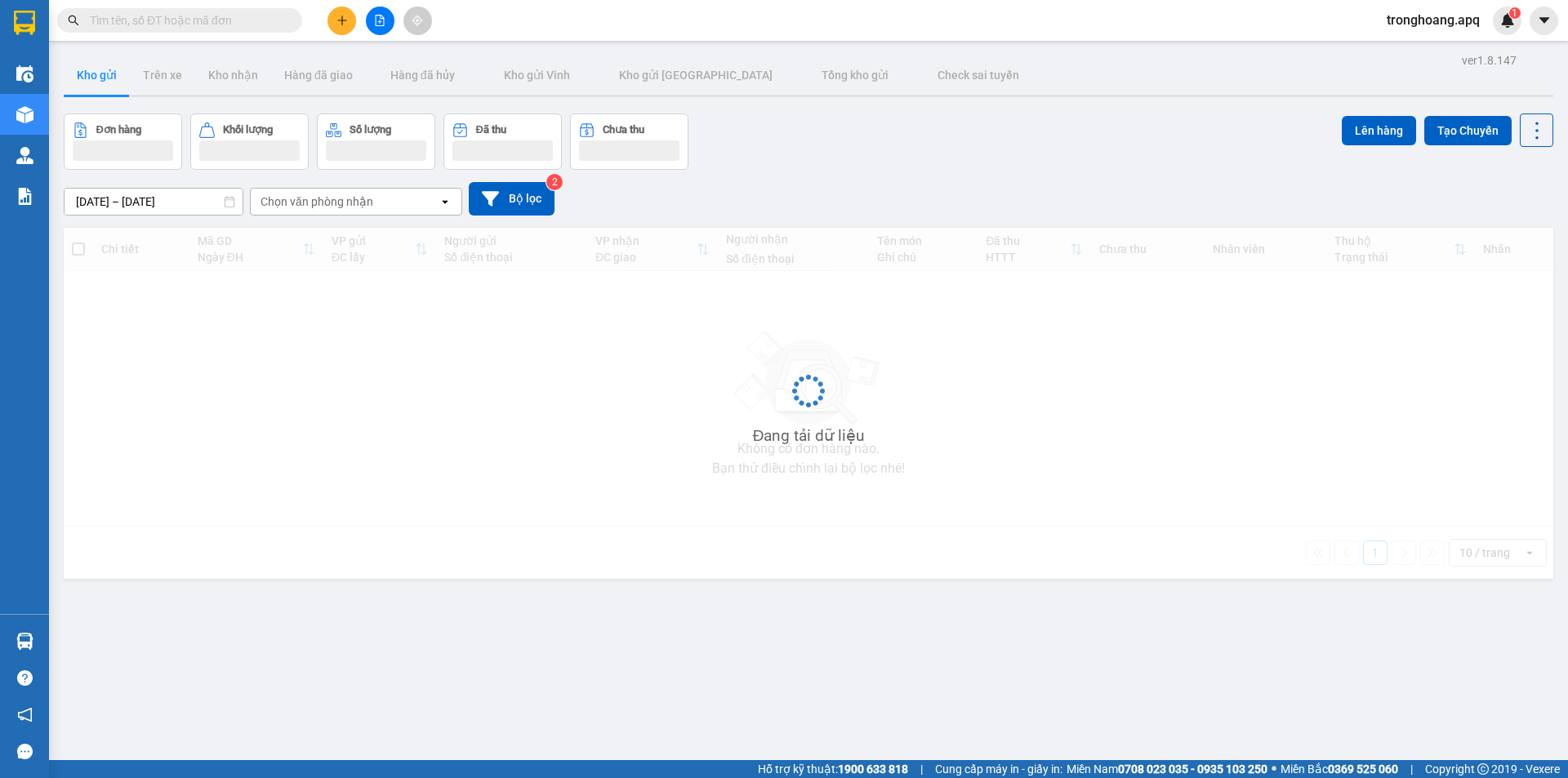
click at [787, 168] on div "Đơn hàng Khối lượng Số lượng Đã thu Chưa thu Lên hàng Tạo Chuyến" at bounding box center [809, 141] width 1490 height 56
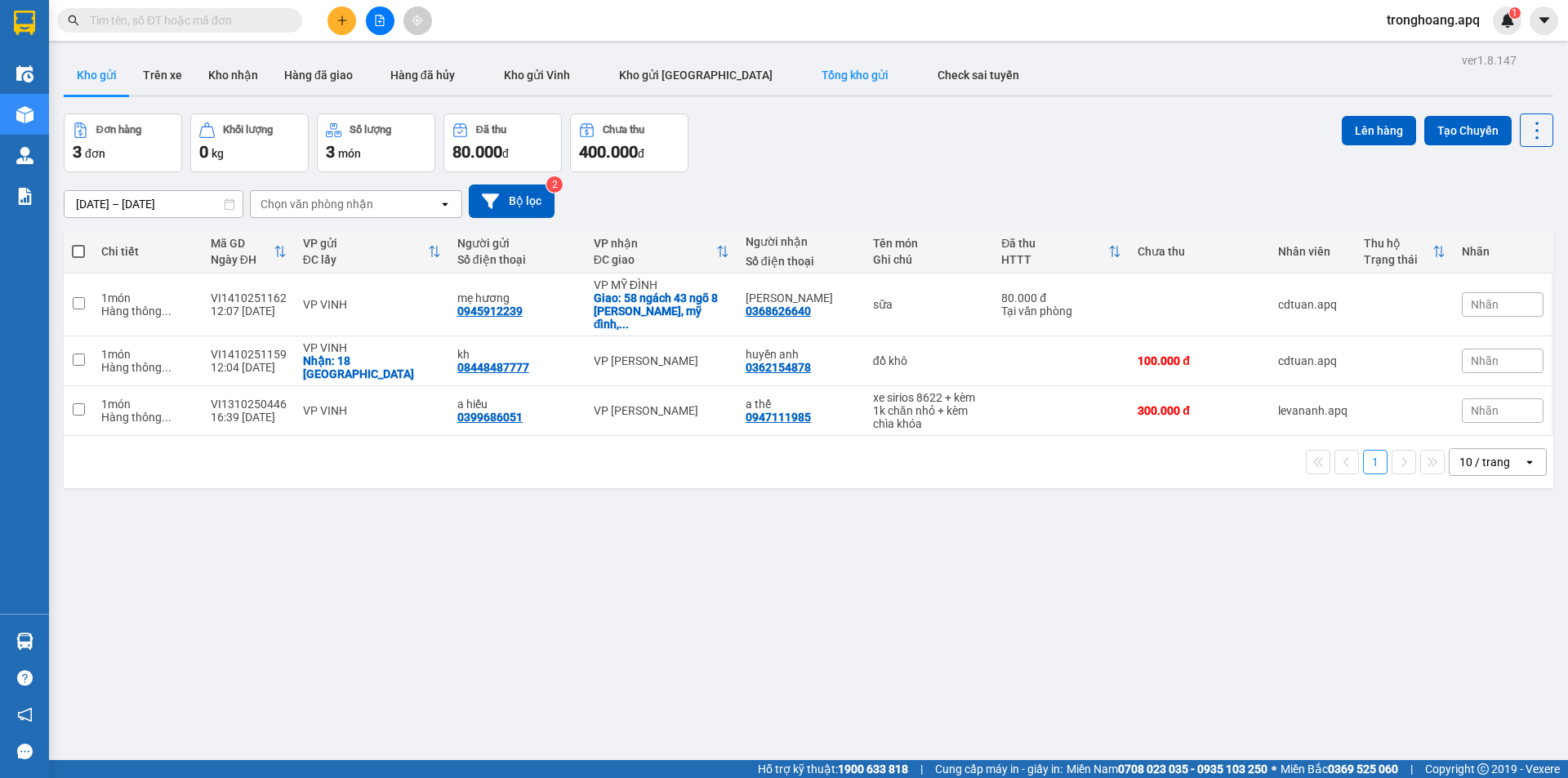
click at [821, 71] on span "Tổng kho gửi" at bounding box center [855, 75] width 67 height 13
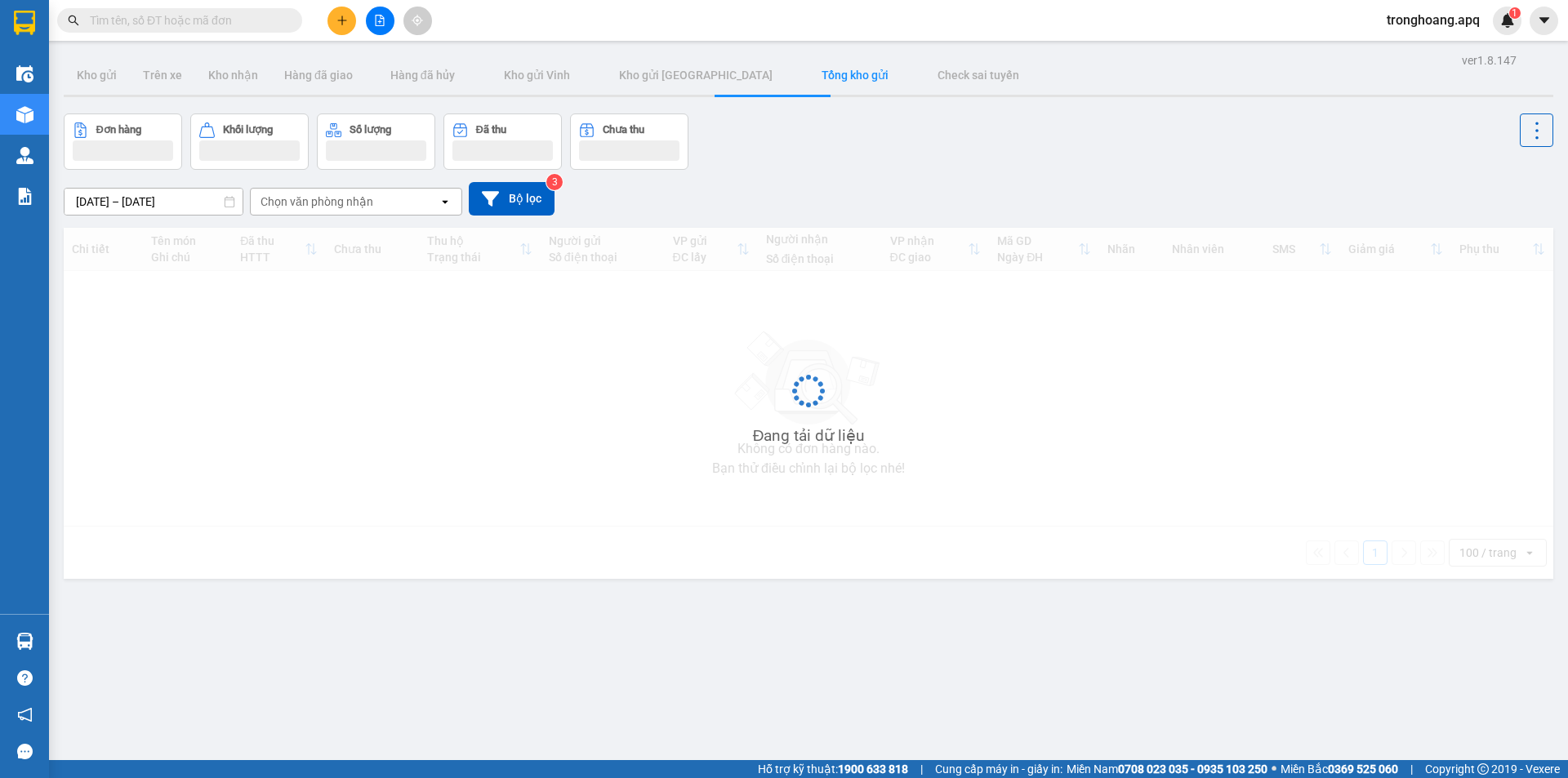
click at [807, 147] on div "Đơn hàng Khối lượng Số lượng Đã thu Chưa thu" at bounding box center [809, 141] width 1490 height 56
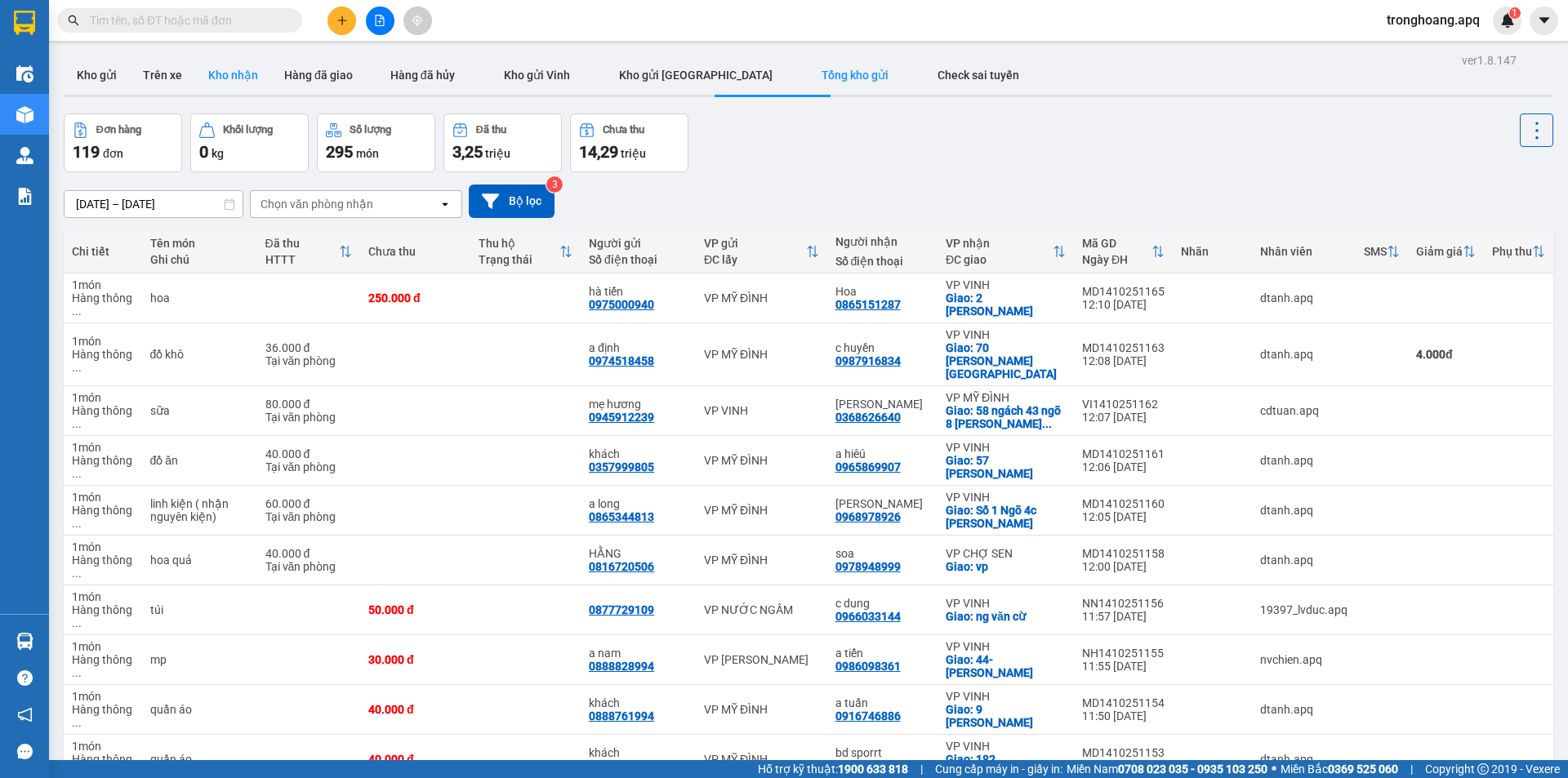
click at [207, 69] on button "Kho nhận" at bounding box center [233, 76] width 76 height 39
type input "[DATE] – [DATE]"
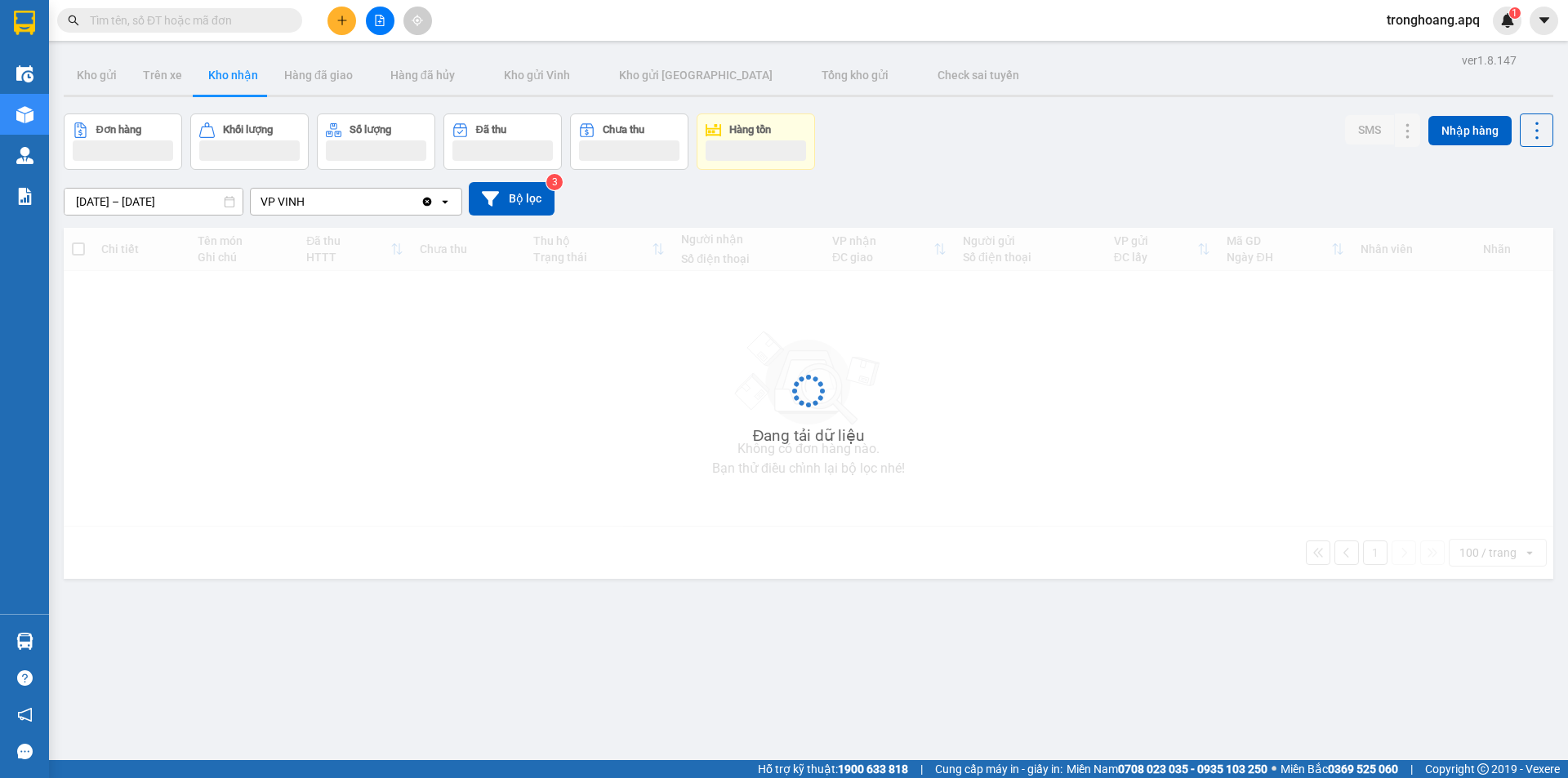
click at [1029, 197] on div "[DATE] – [DATE] Press the down arrow key to interact with the calendar and sele…" at bounding box center [809, 199] width 1490 height 33
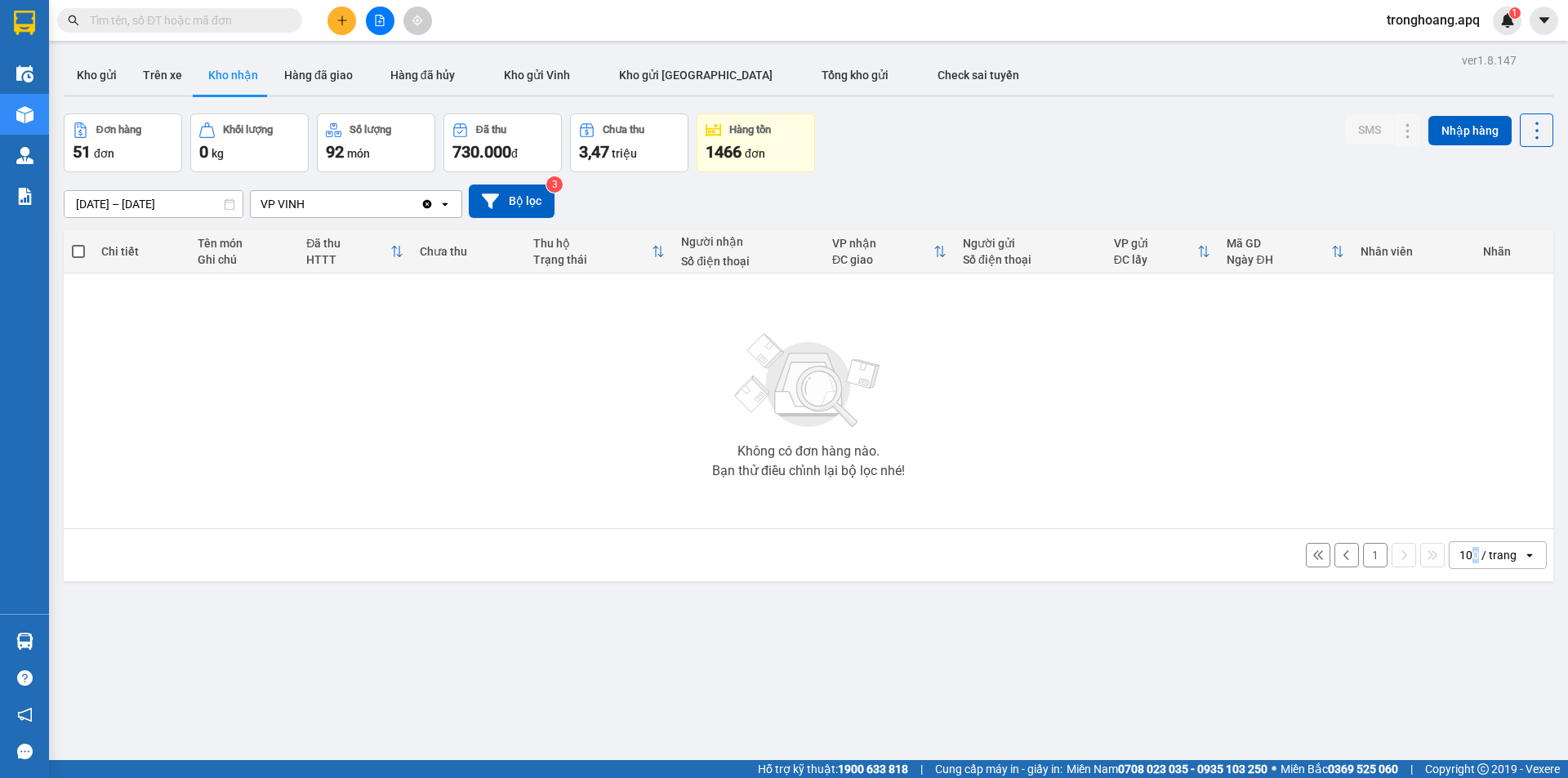
click at [1464, 550] on div "100 / trang" at bounding box center [1488, 555] width 57 height 17
click at [1482, 730] on span "100 / trang" at bounding box center [1480, 736] width 62 height 17
